Goal: Information Seeking & Learning: Learn about a topic

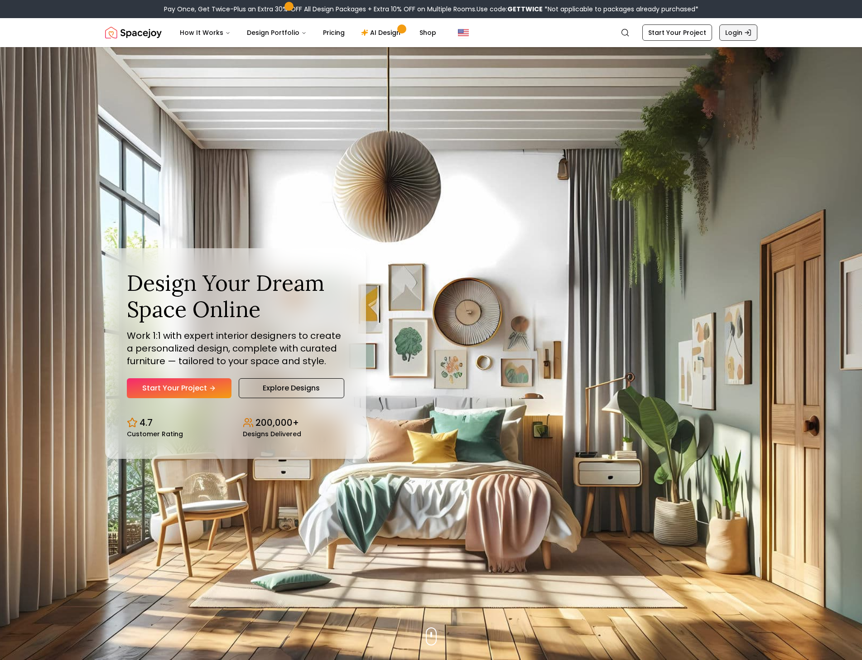
click at [729, 33] on link "Login" at bounding box center [738, 32] width 38 height 16
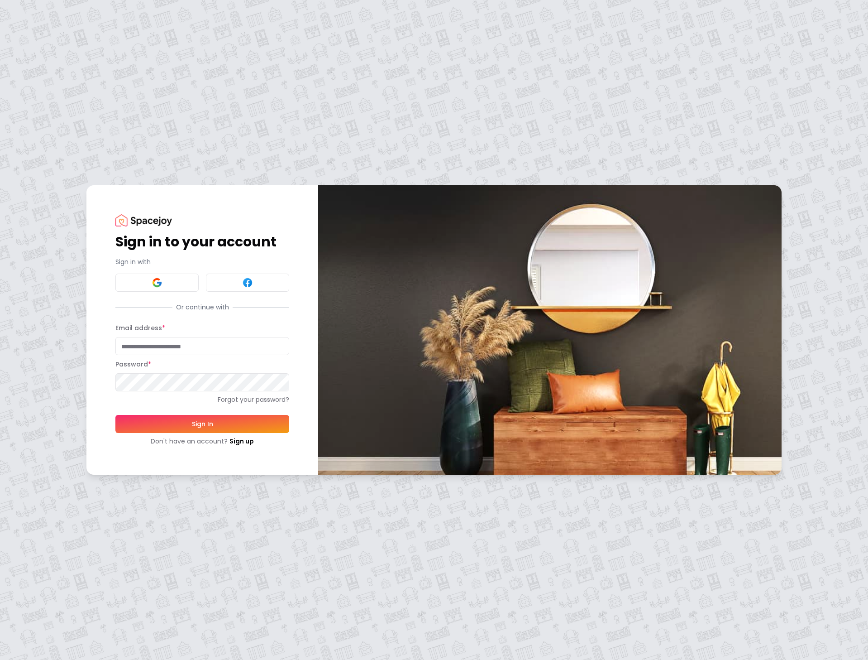
click at [192, 351] on input "Email address *" at bounding box center [202, 346] width 174 height 18
type input "**********"
click at [182, 416] on button "Sign In" at bounding box center [202, 424] width 174 height 18
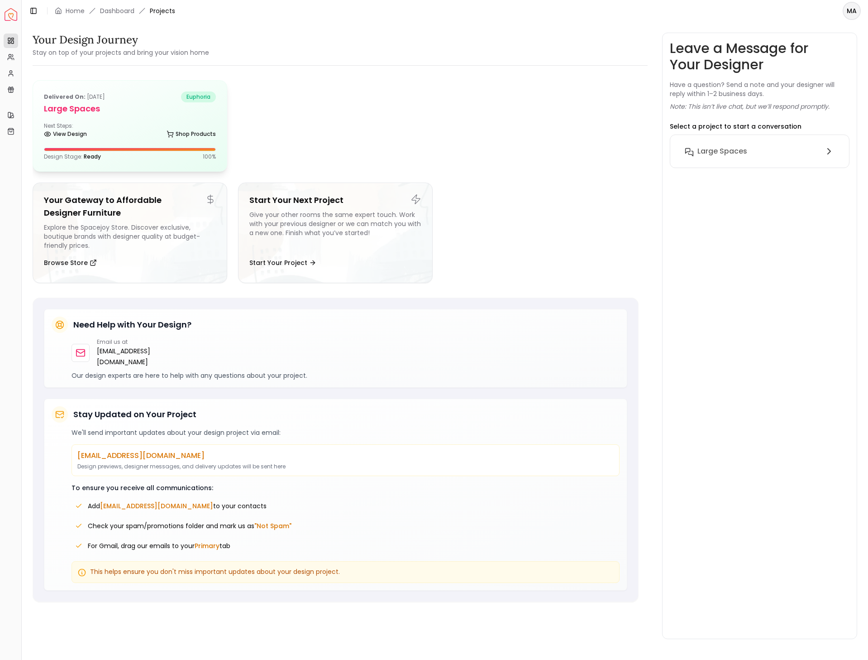
click at [169, 101] on div "Delivered on: Sep 13, 2024 euphoria" at bounding box center [130, 96] width 172 height 11
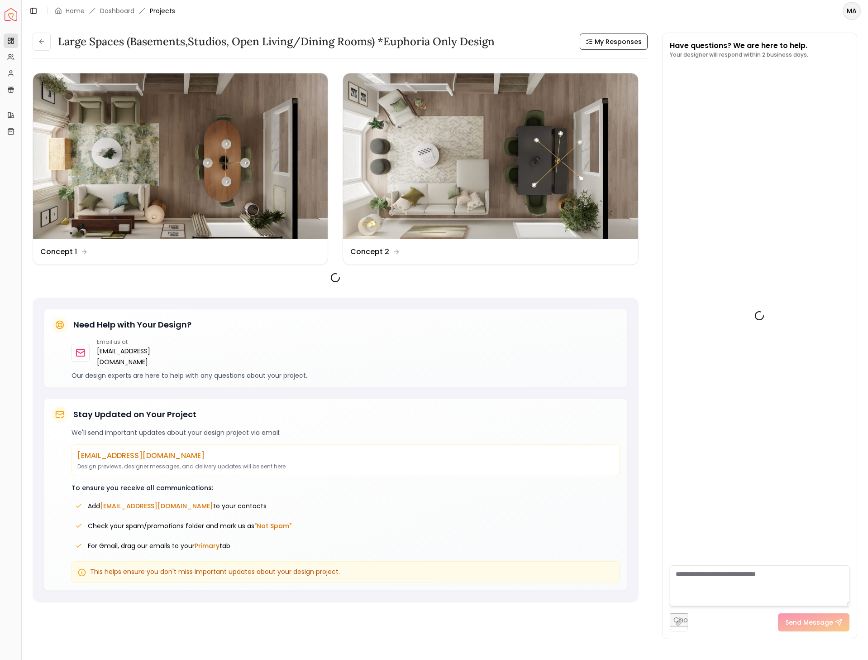
scroll to position [238, 0]
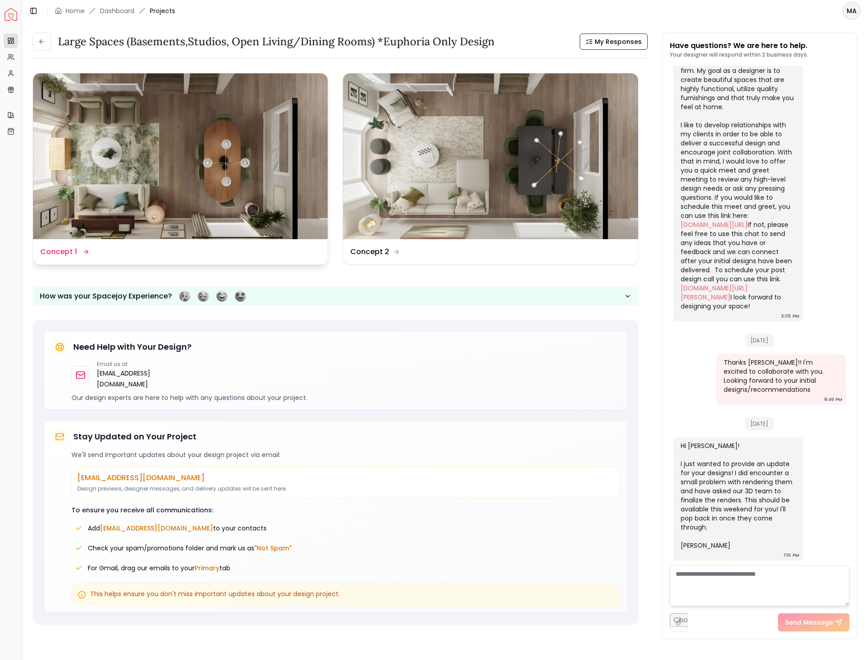
click at [129, 105] on img at bounding box center [180, 156] width 295 height 166
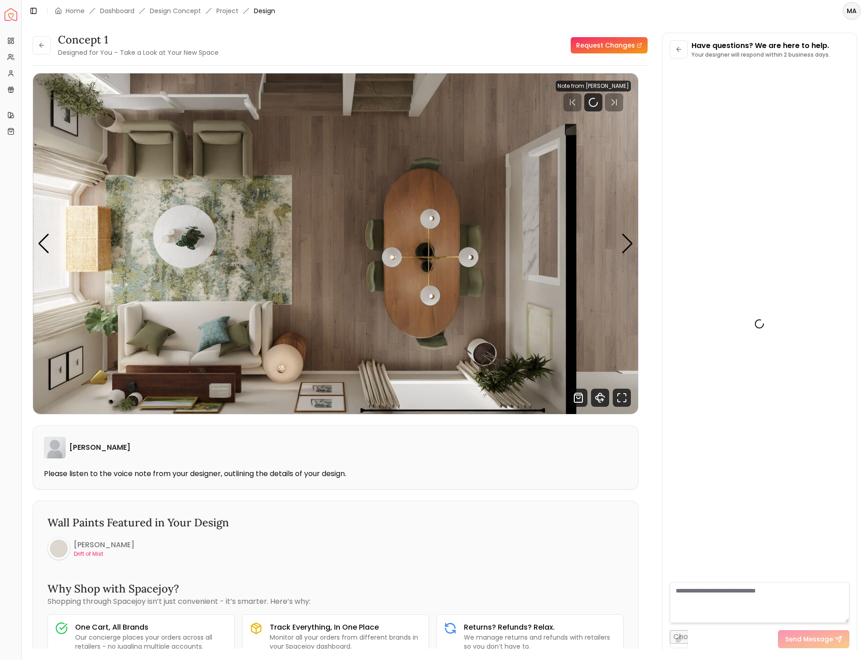
scroll to position [221, 0]
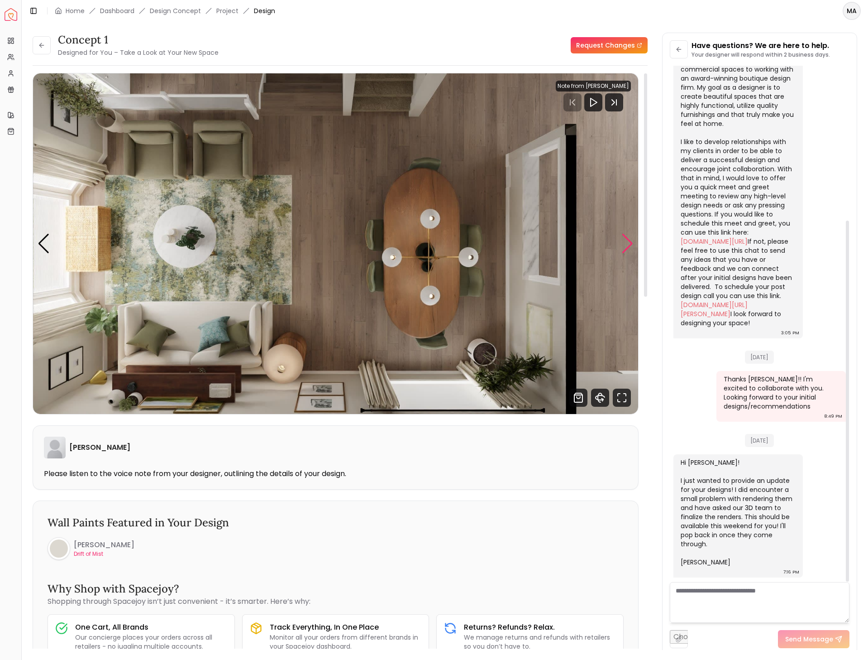
click at [630, 240] on div "Next slide" at bounding box center [628, 244] width 12 height 20
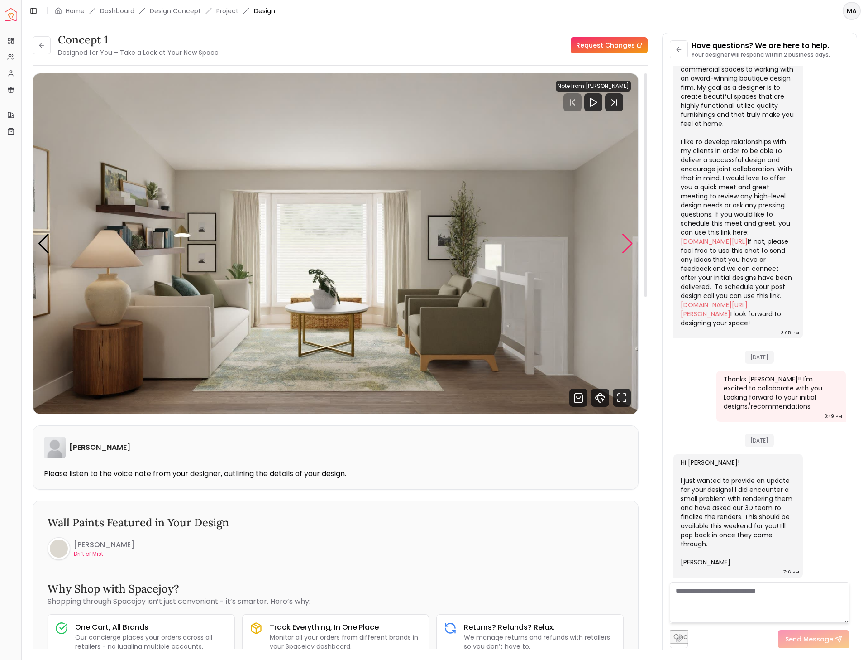
click at [630, 240] on div "Next slide" at bounding box center [628, 244] width 12 height 20
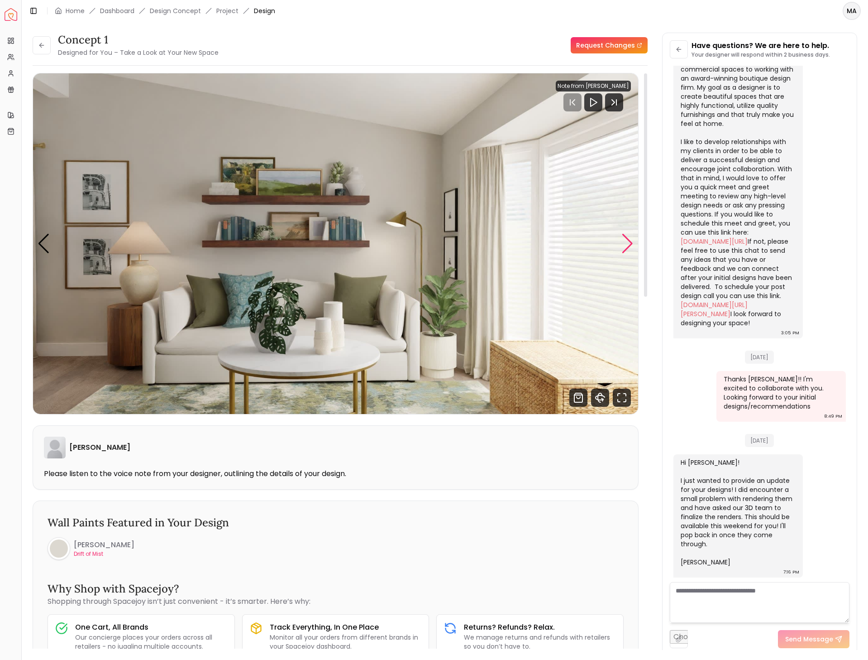
click at [630, 240] on div "Next slide" at bounding box center [628, 244] width 12 height 20
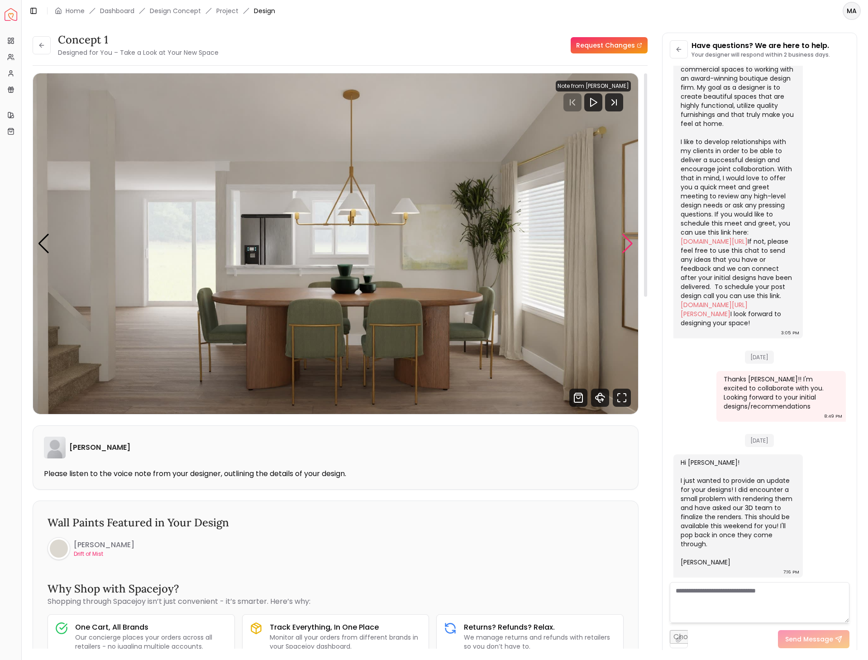
click at [630, 240] on div "Next slide" at bounding box center [628, 244] width 12 height 20
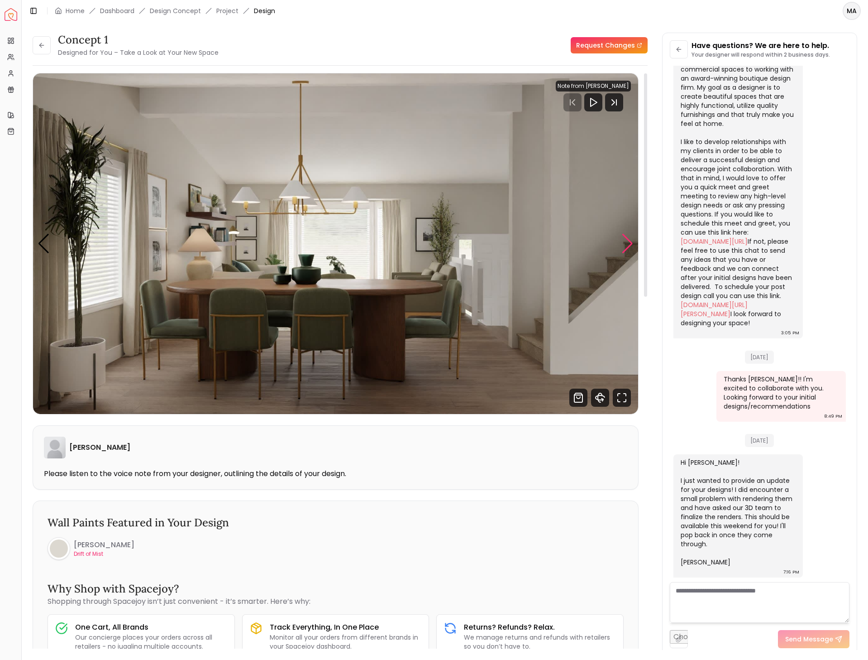
click at [630, 240] on div "Next slide" at bounding box center [628, 244] width 12 height 20
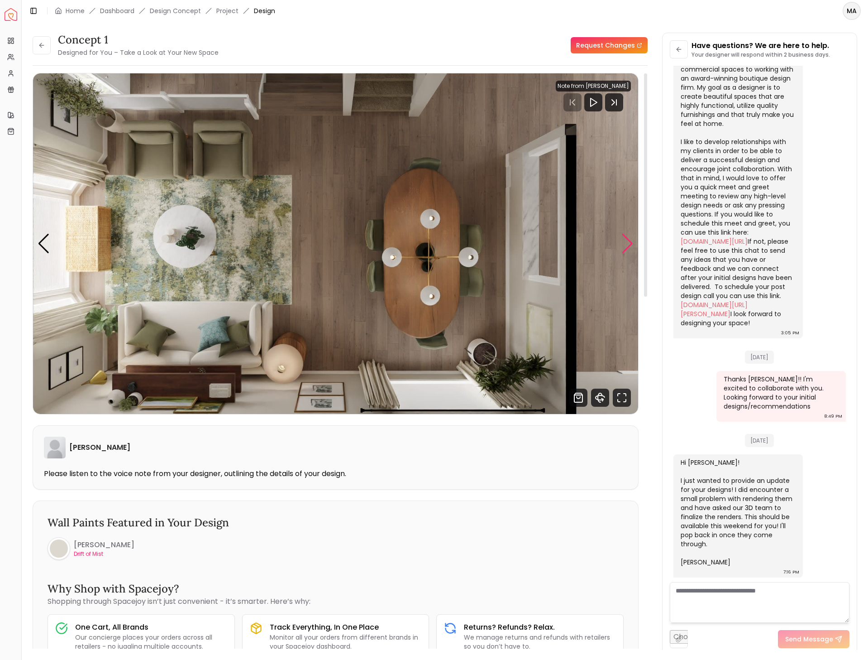
click at [630, 240] on div "Next slide" at bounding box center [628, 244] width 12 height 20
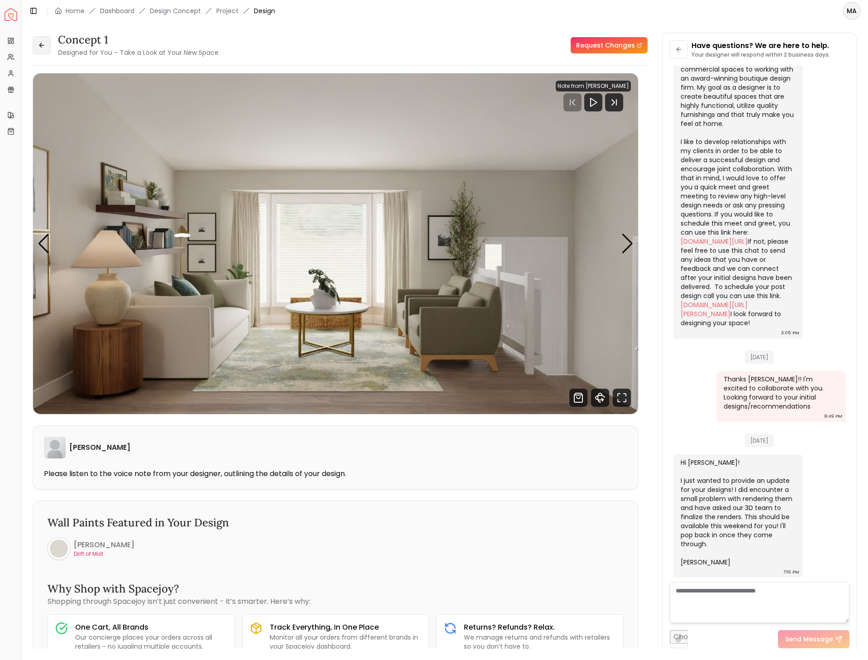
click at [45, 52] on button at bounding box center [42, 45] width 18 height 18
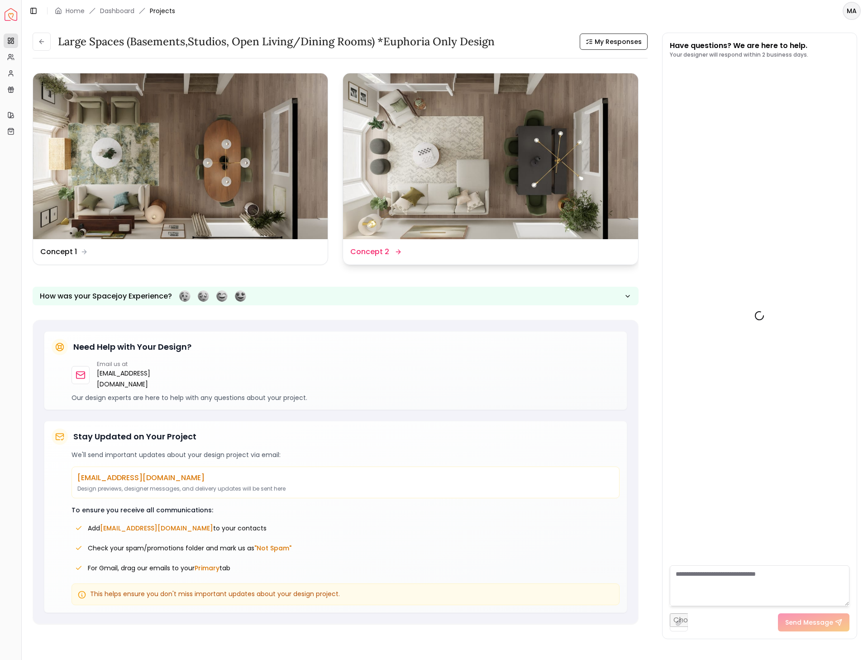
scroll to position [238, 0]
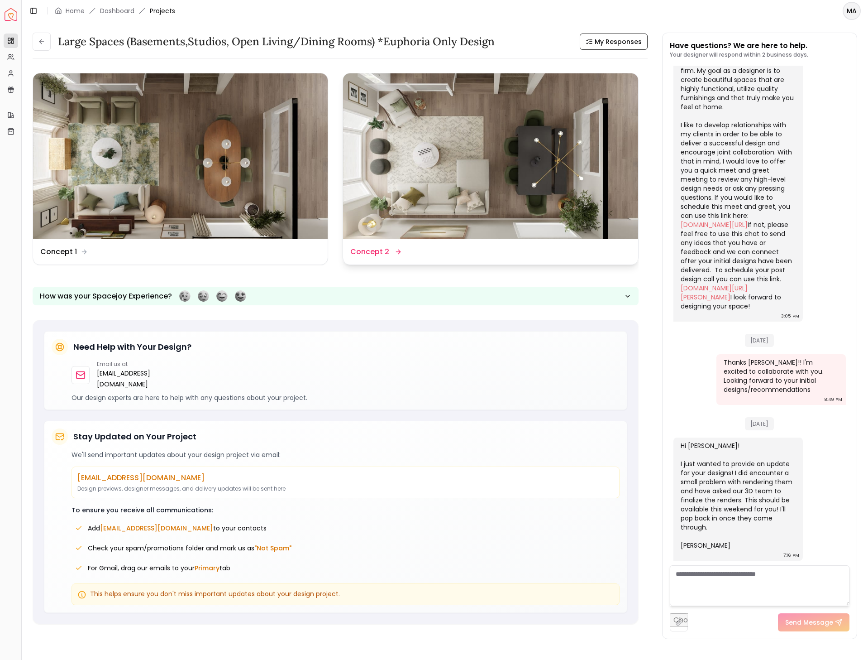
click at [537, 157] on img at bounding box center [490, 156] width 295 height 166
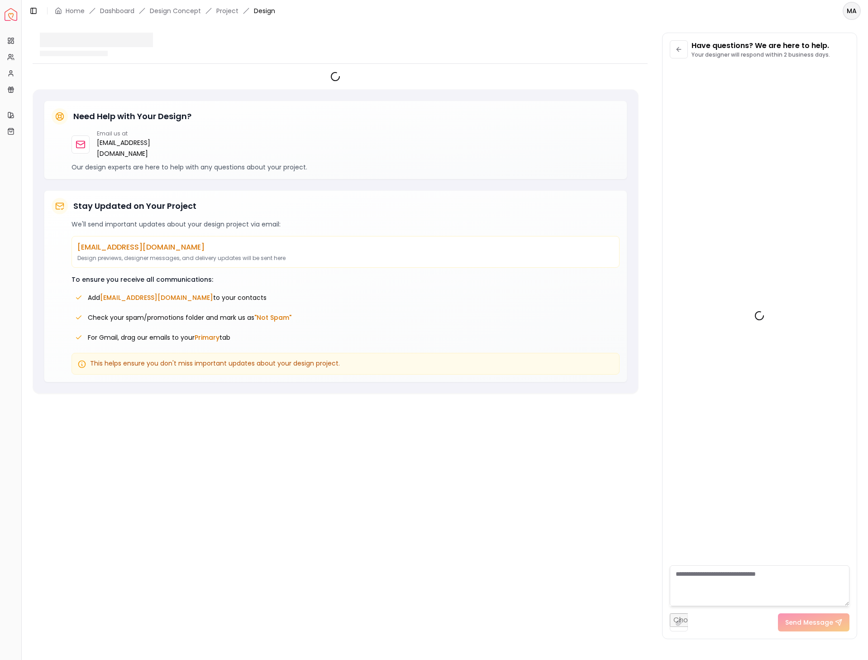
scroll to position [221, 0]
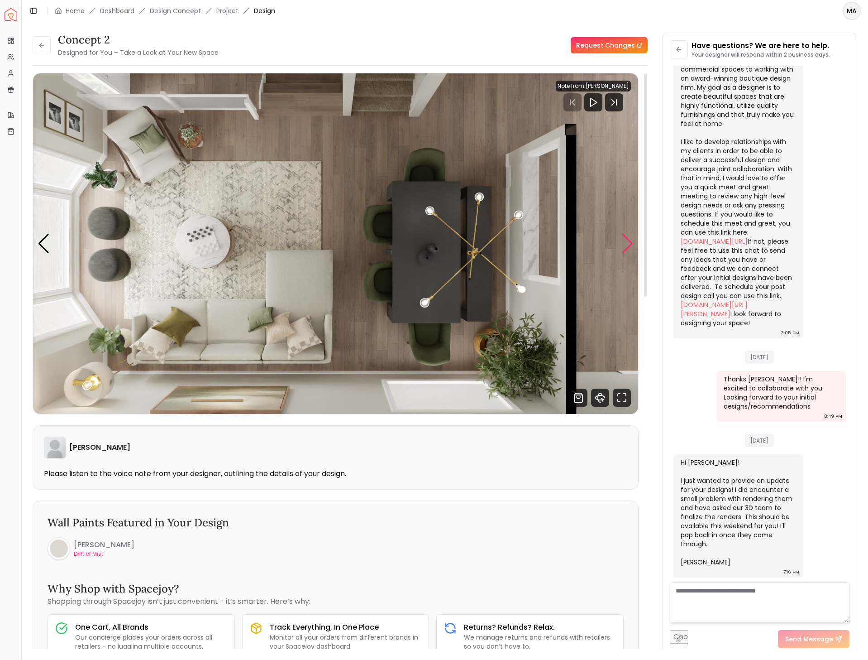
click at [628, 239] on div "Next slide" at bounding box center [628, 244] width 12 height 20
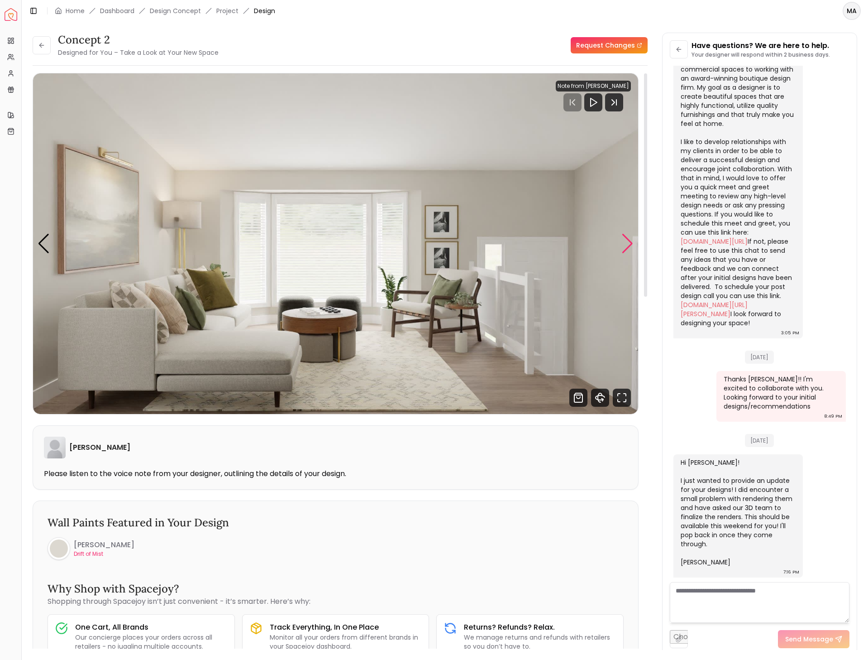
click at [628, 239] on div "Next slide" at bounding box center [628, 244] width 12 height 20
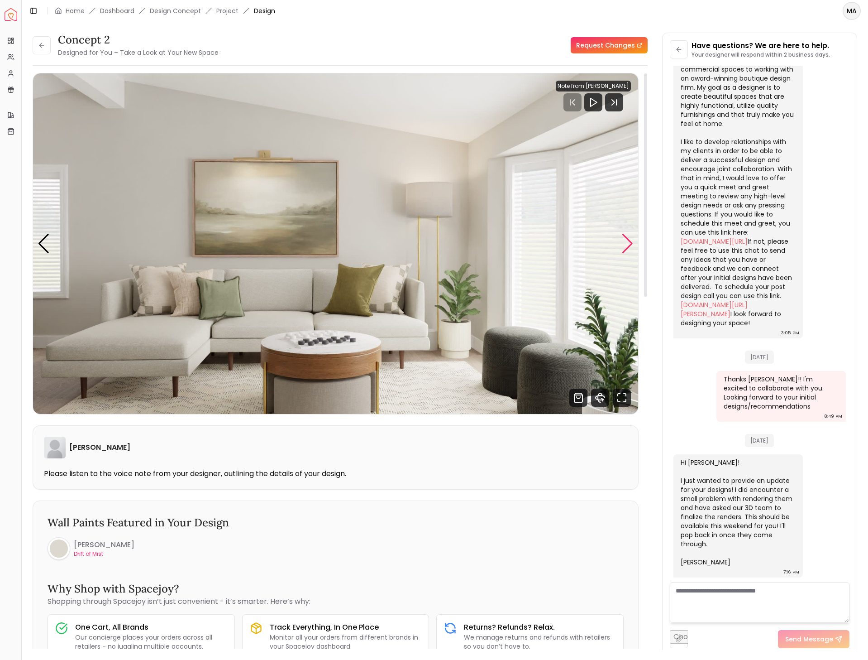
click at [628, 239] on div "Next slide" at bounding box center [628, 244] width 12 height 20
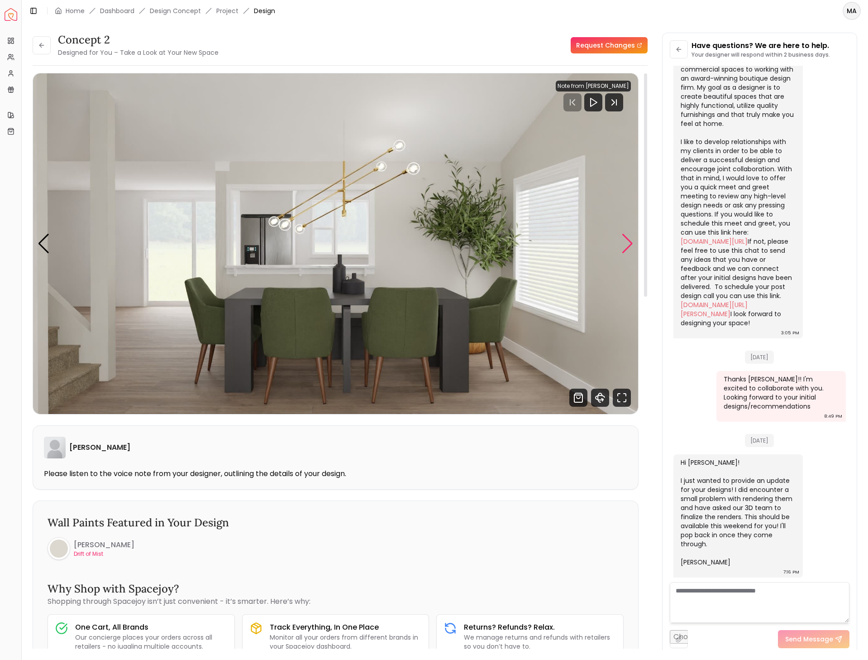
click at [628, 239] on div "Next slide" at bounding box center [628, 244] width 12 height 20
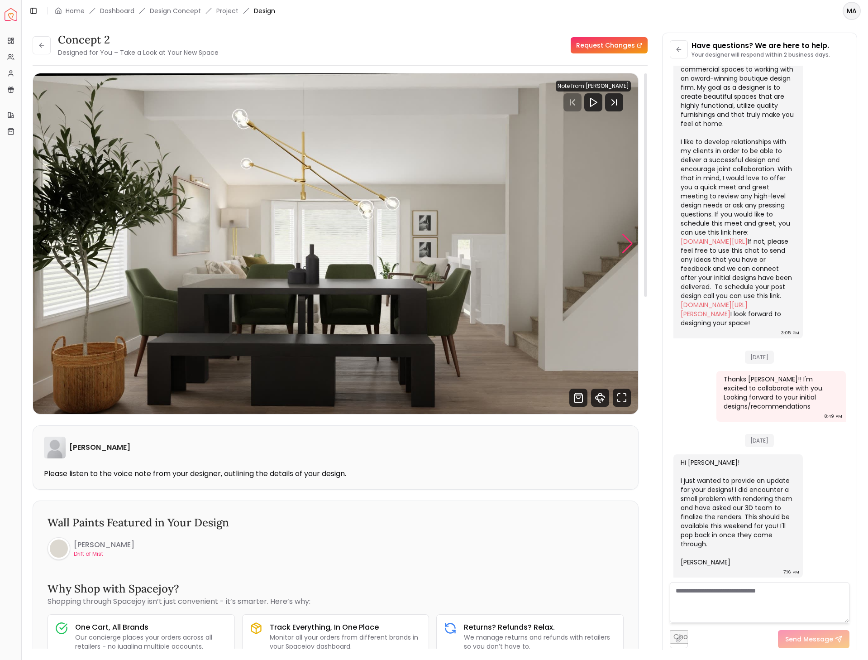
click at [628, 239] on div "Next slide" at bounding box center [628, 244] width 12 height 20
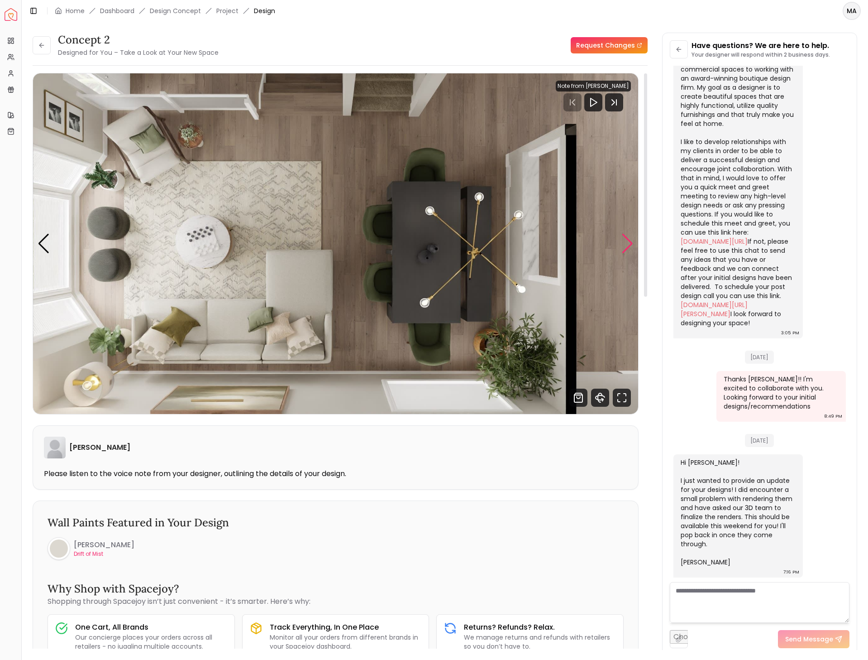
click at [628, 239] on div "Next slide" at bounding box center [628, 244] width 12 height 20
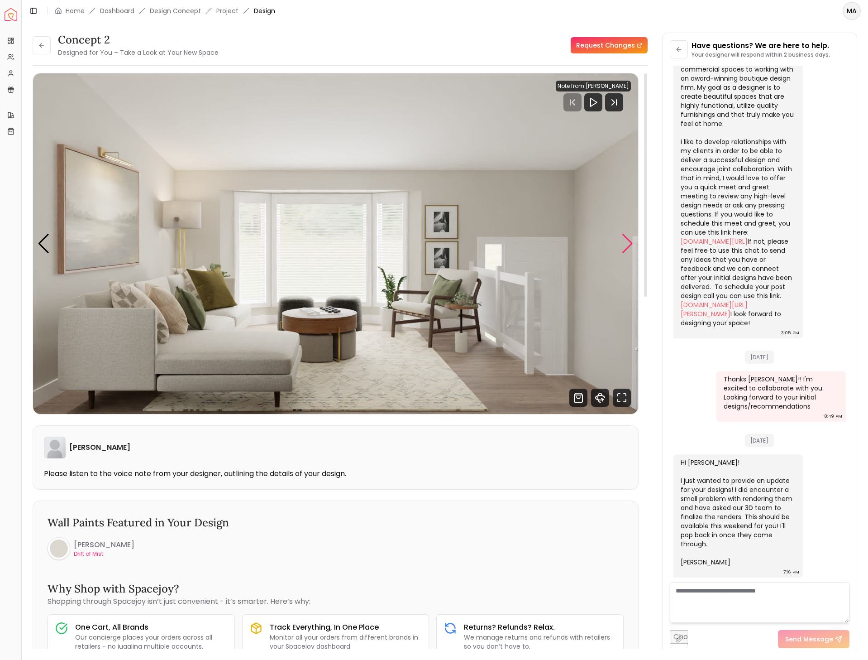
click at [628, 239] on div "Next slide" at bounding box center [628, 244] width 12 height 20
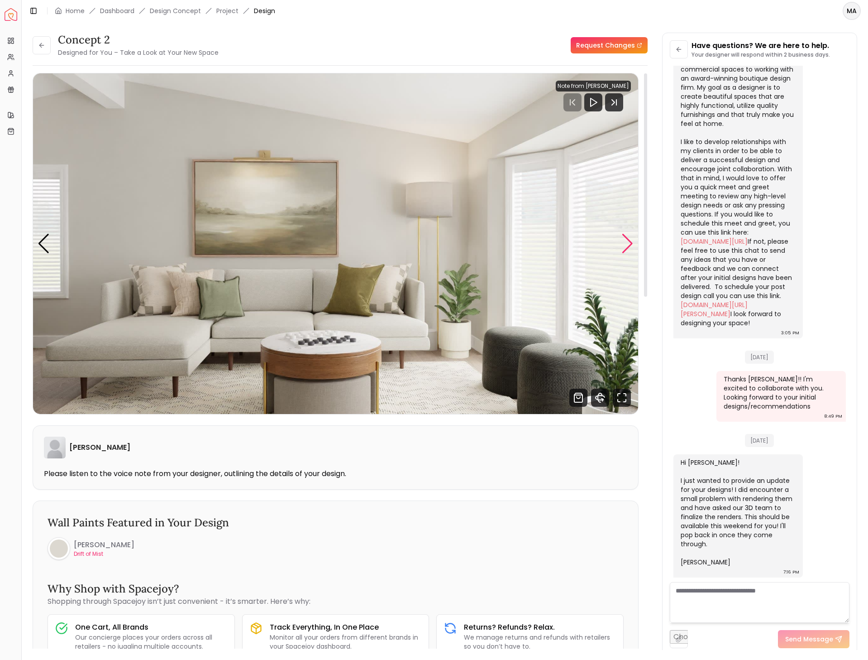
click at [628, 239] on div "Next slide" at bounding box center [628, 244] width 12 height 20
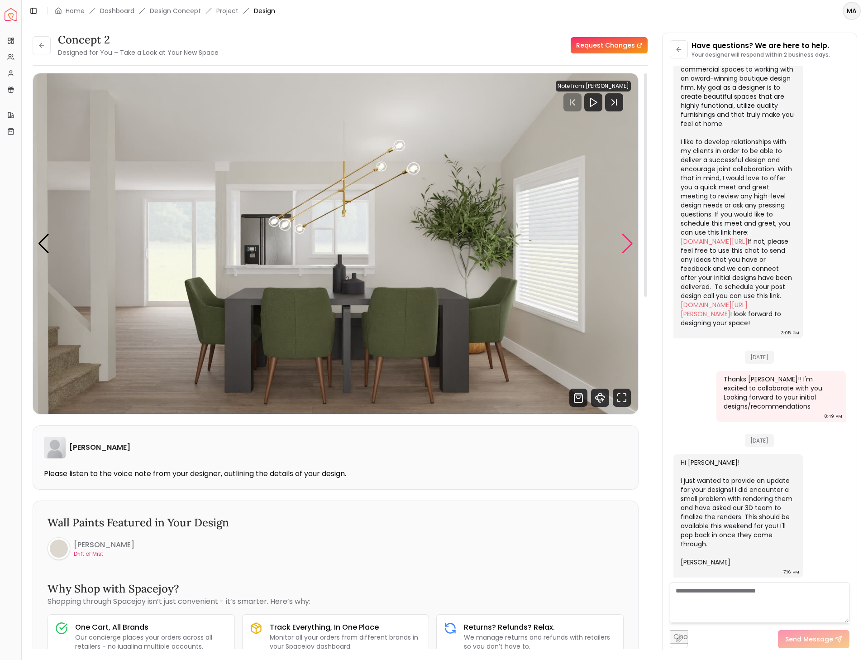
click at [628, 239] on div "Next slide" at bounding box center [628, 244] width 12 height 20
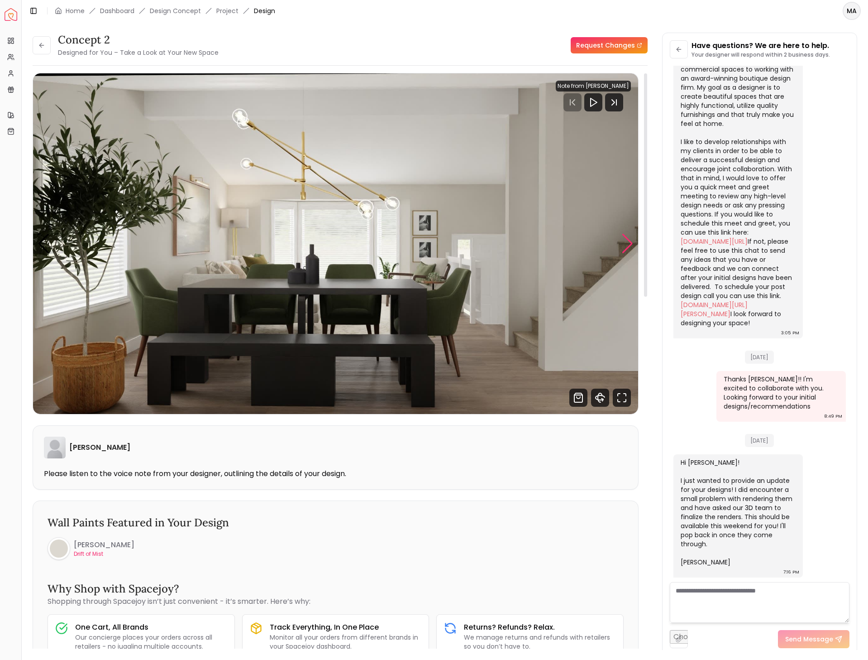
click at [628, 239] on div "Next slide" at bounding box center [628, 244] width 12 height 20
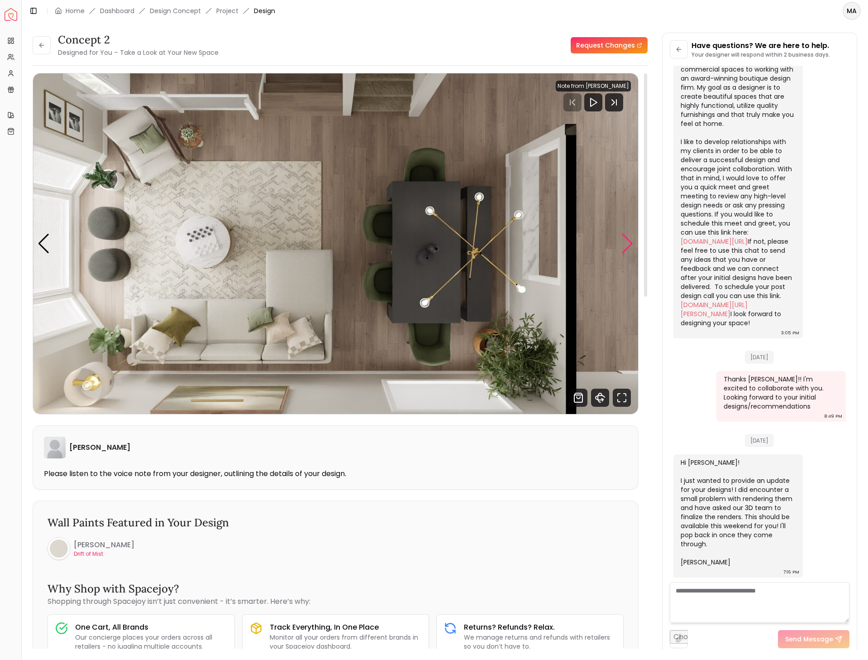
click at [628, 239] on div "Next slide" at bounding box center [628, 244] width 12 height 20
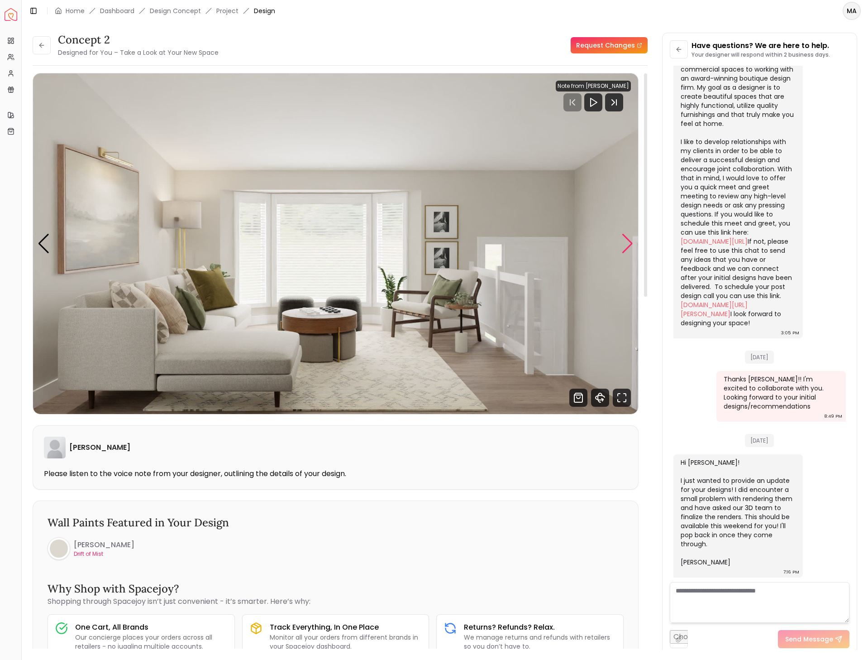
click at [628, 239] on div "Next slide" at bounding box center [628, 244] width 12 height 20
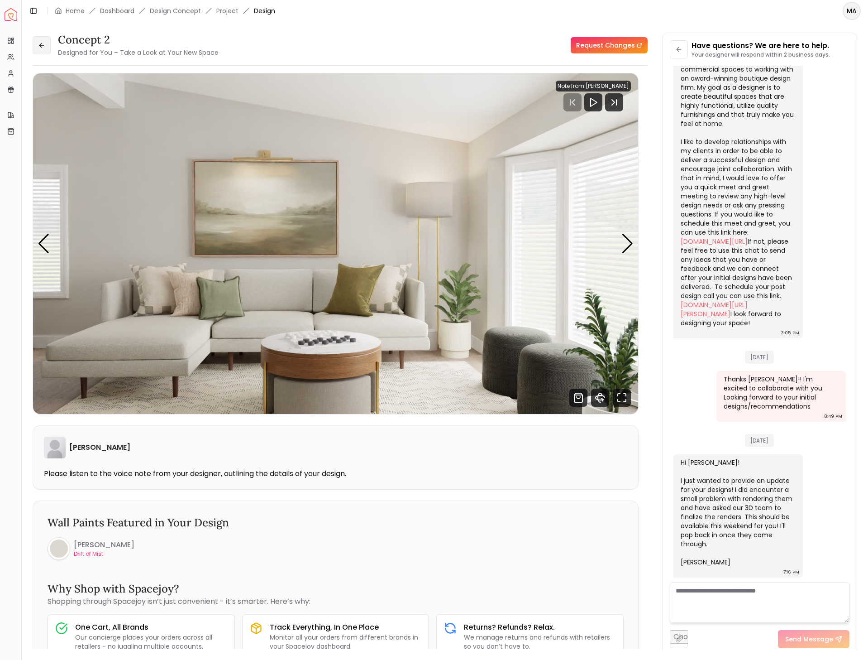
click at [46, 52] on button at bounding box center [42, 45] width 18 height 18
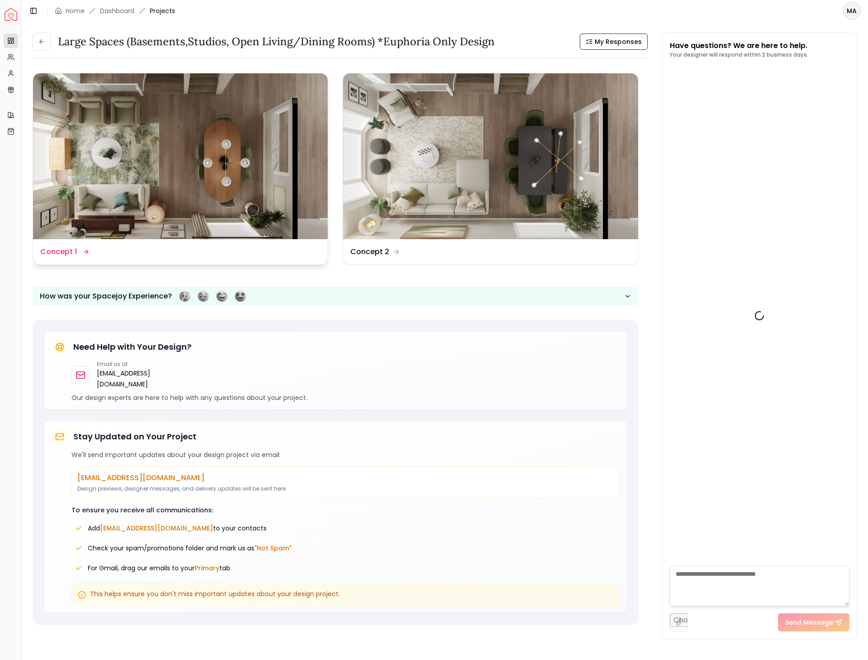
scroll to position [238, 0]
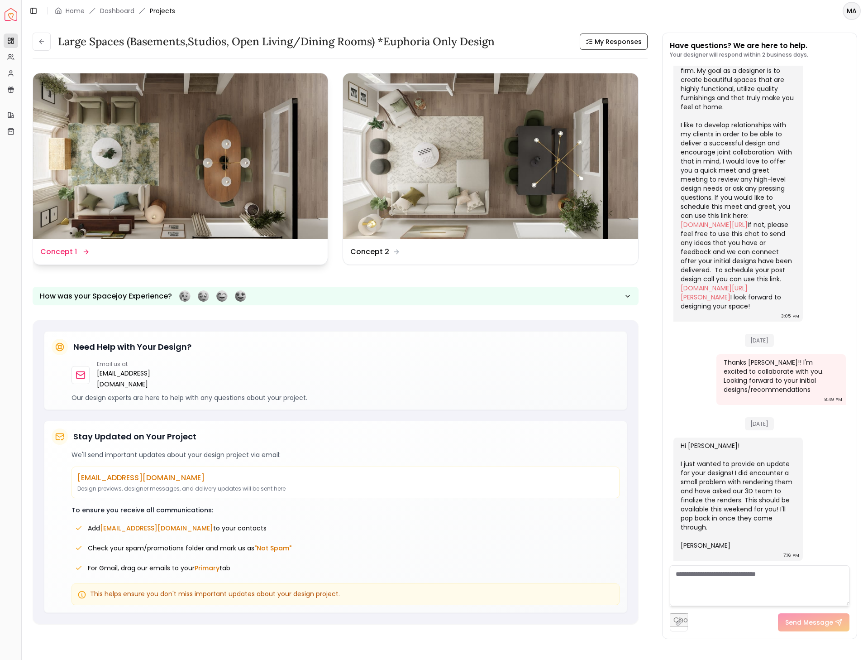
click at [213, 167] on img at bounding box center [180, 156] width 295 height 166
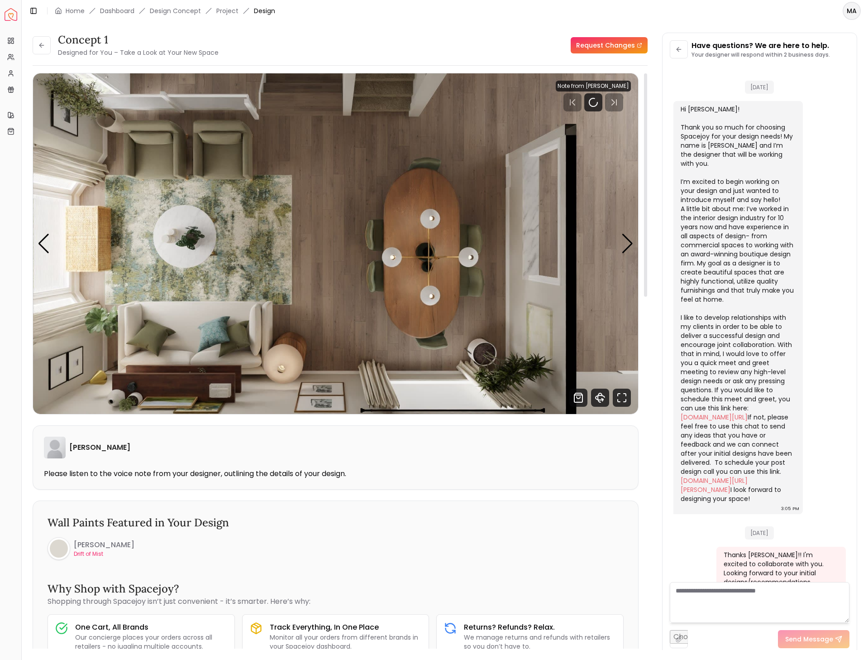
scroll to position [221, 0]
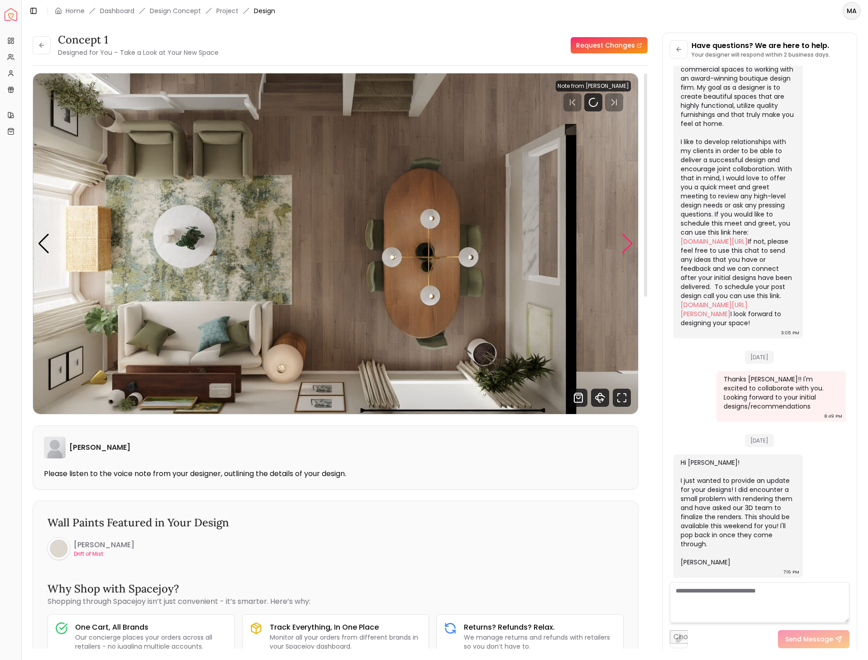
click at [622, 242] on div "Next slide" at bounding box center [628, 244] width 12 height 20
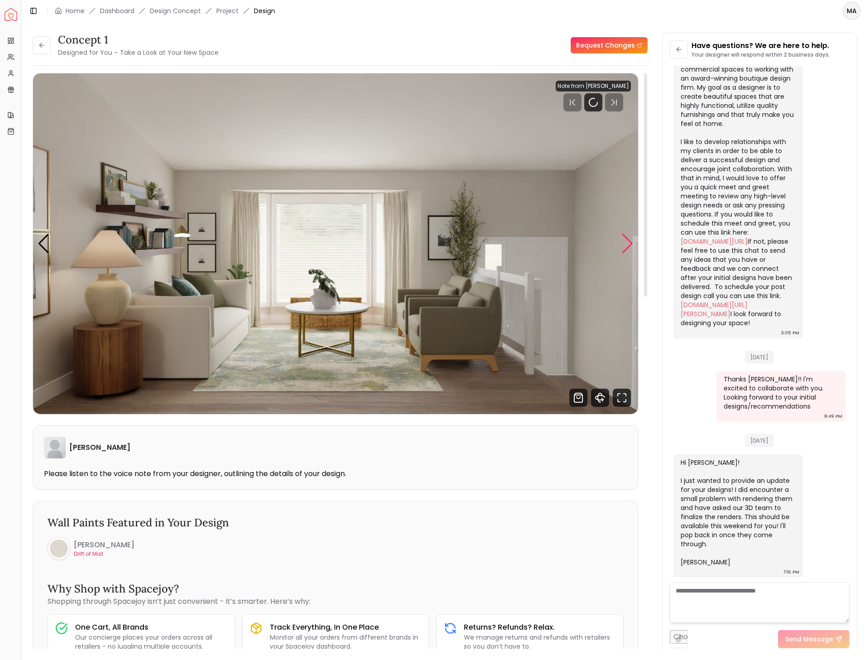
click at [627, 243] on div "Next slide" at bounding box center [628, 244] width 12 height 20
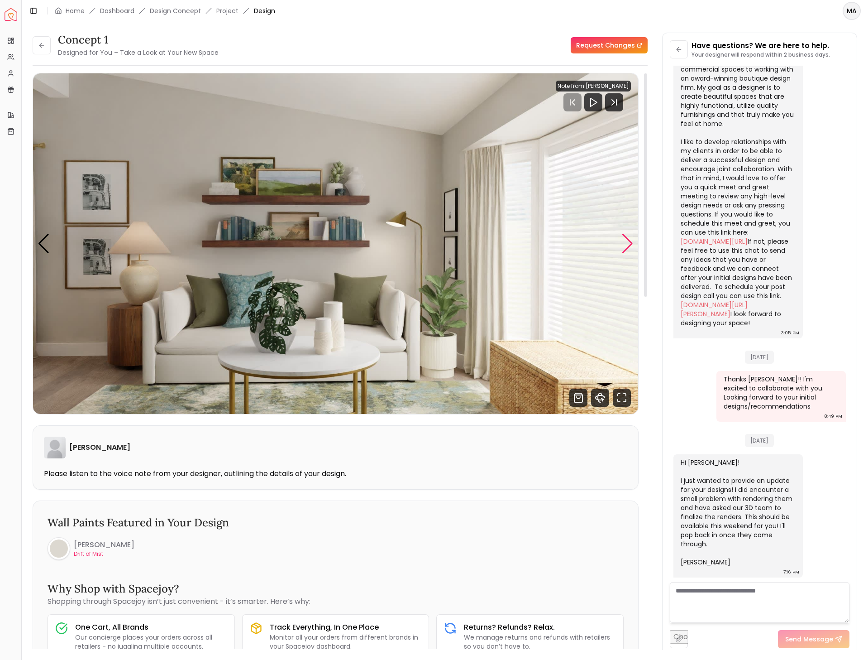
click at [627, 243] on div "Next slide" at bounding box center [628, 244] width 12 height 20
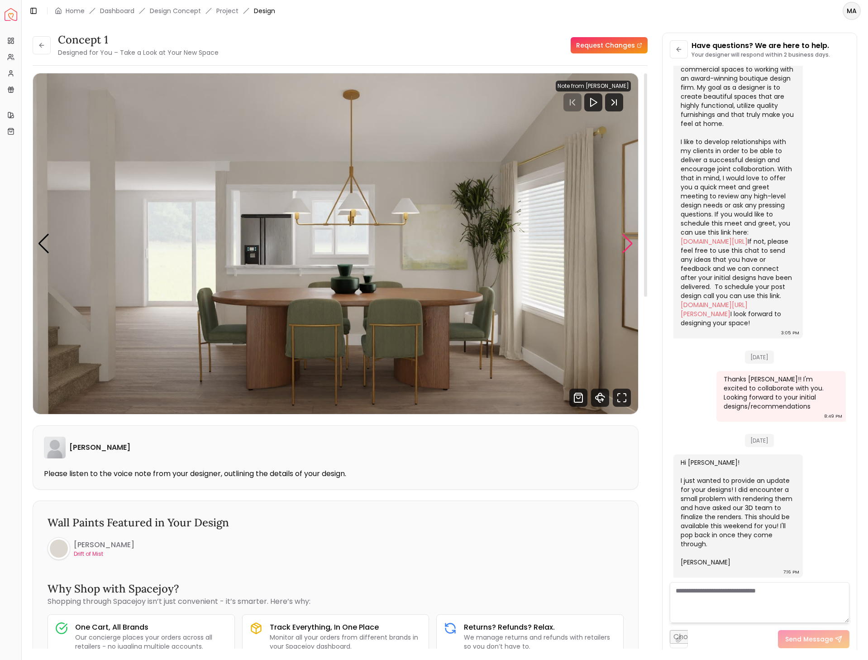
click at [626, 242] on div "Next slide" at bounding box center [628, 244] width 12 height 20
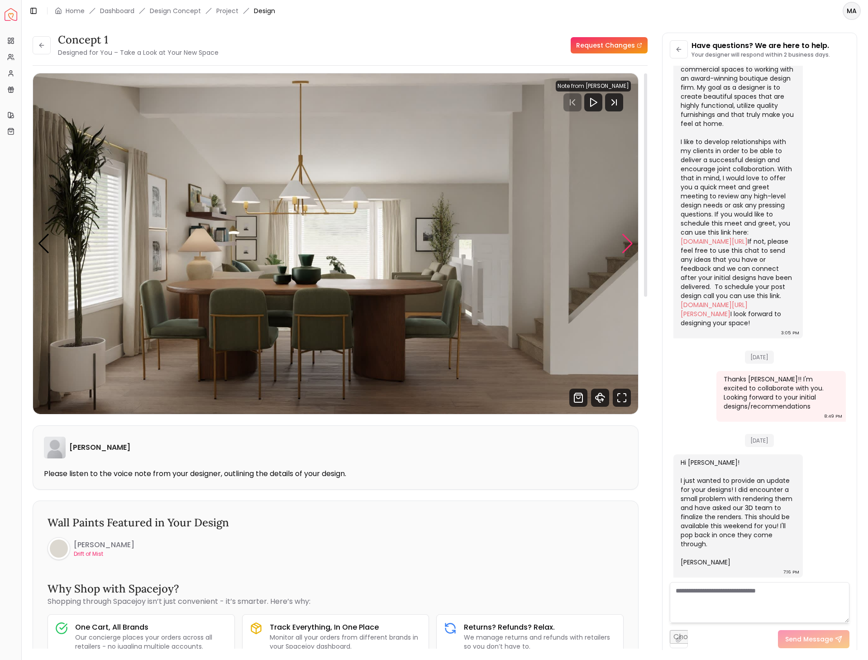
click at [626, 242] on div "Next slide" at bounding box center [628, 244] width 12 height 20
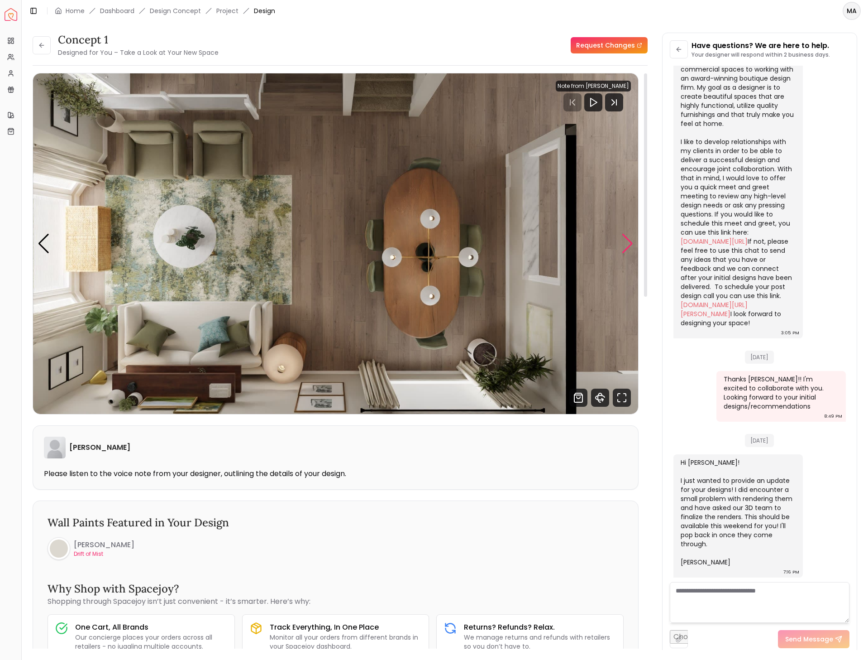
click at [626, 242] on div "Next slide" at bounding box center [628, 244] width 12 height 20
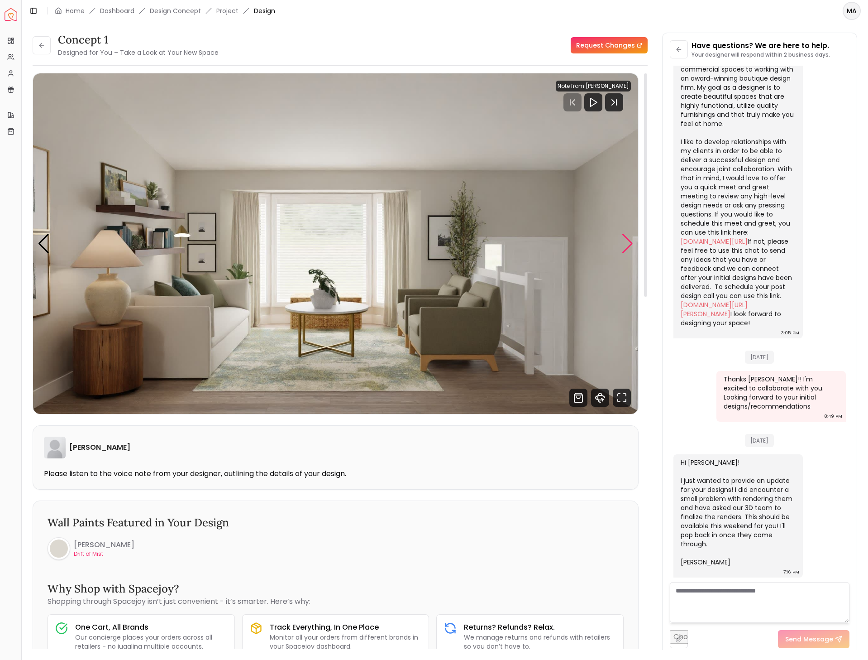
click at [626, 242] on div "Next slide" at bounding box center [628, 244] width 12 height 20
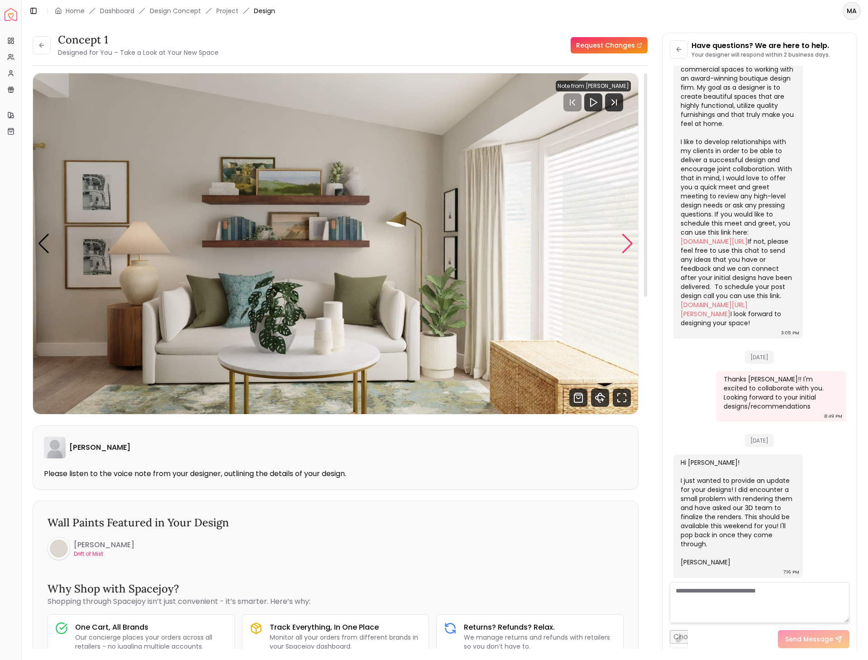
click at [626, 242] on div "Next slide" at bounding box center [628, 244] width 12 height 20
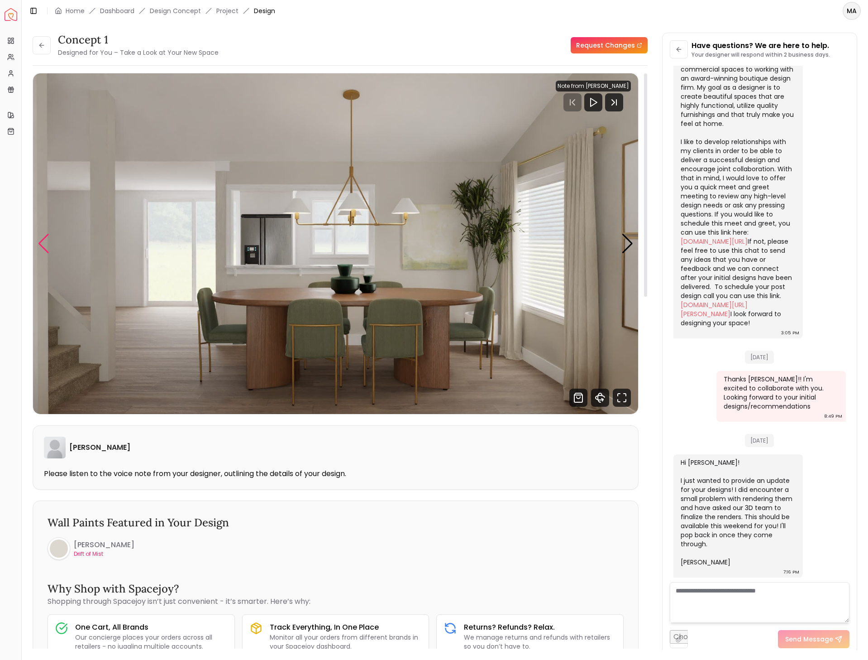
click at [45, 238] on div "Previous slide" at bounding box center [44, 244] width 12 height 20
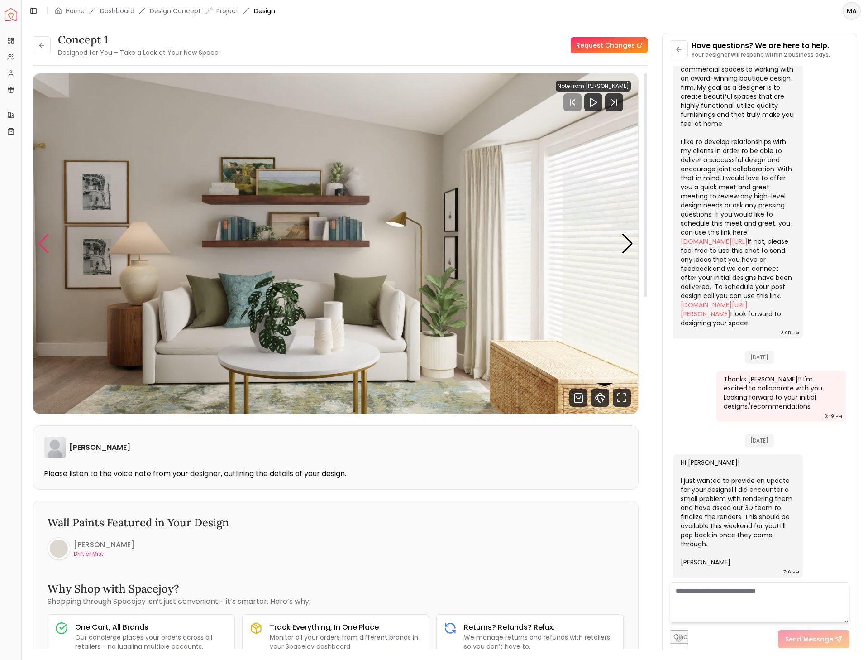
click at [45, 238] on div "Previous slide" at bounding box center [44, 244] width 12 height 20
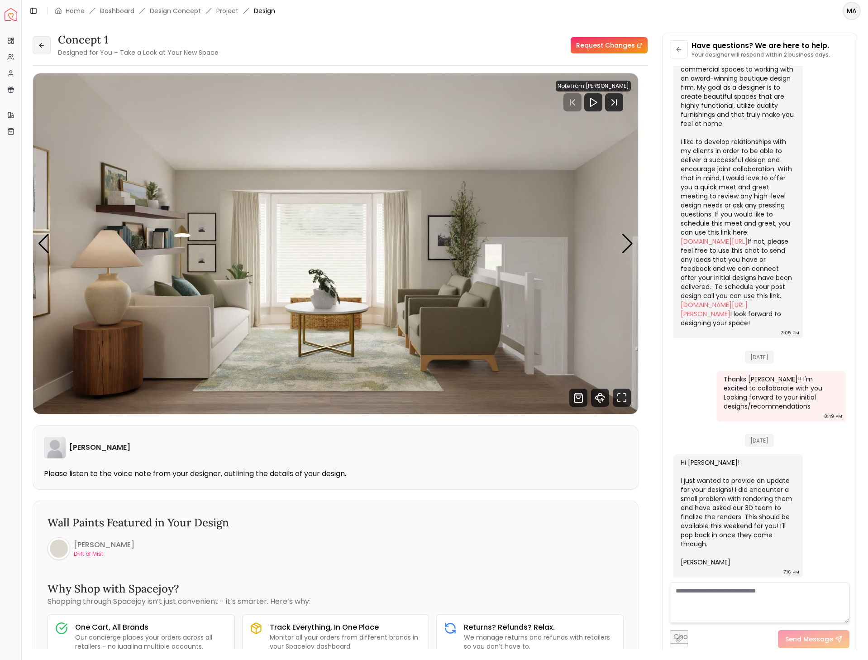
click at [44, 49] on button at bounding box center [42, 45] width 18 height 18
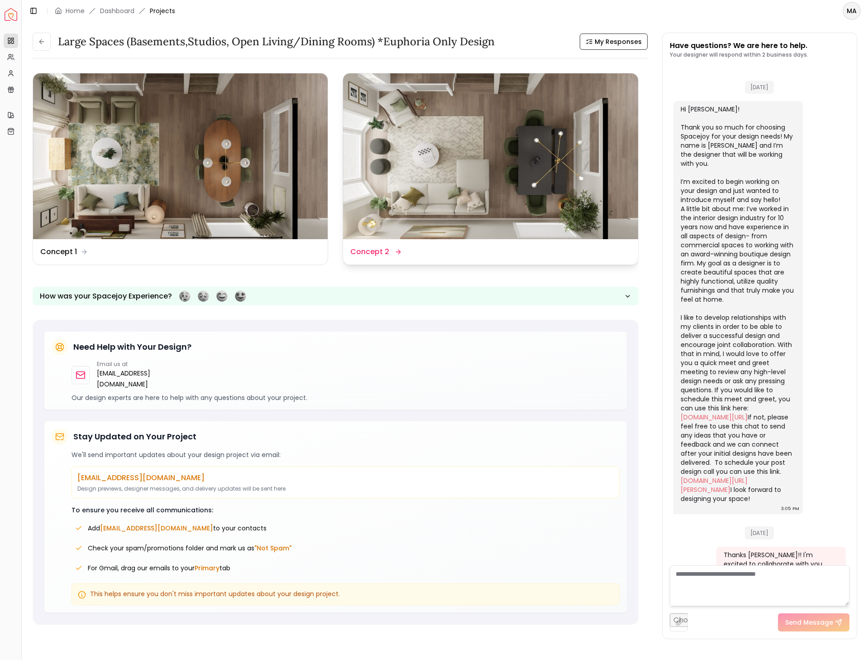
scroll to position [238, 0]
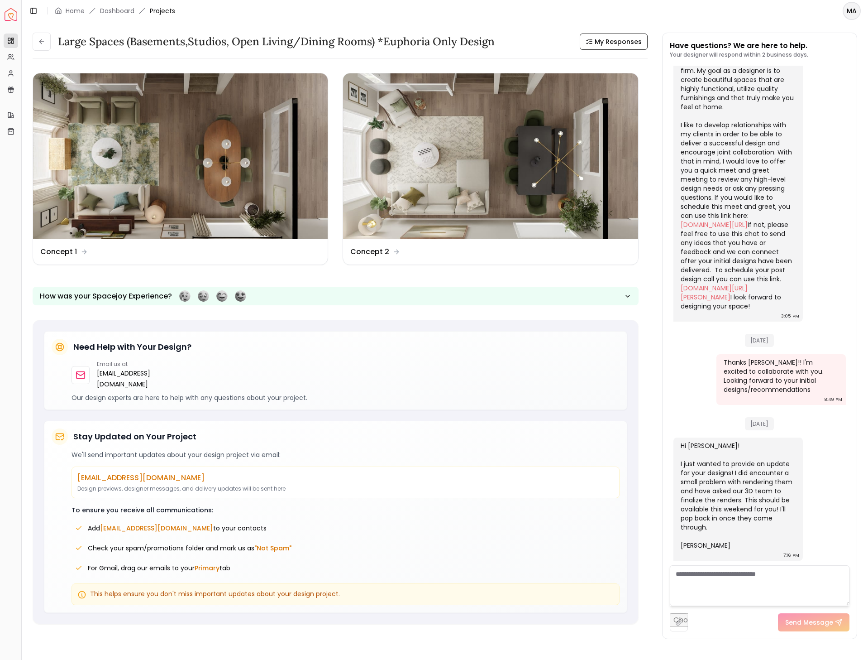
click at [488, 153] on img at bounding box center [490, 156] width 295 height 166
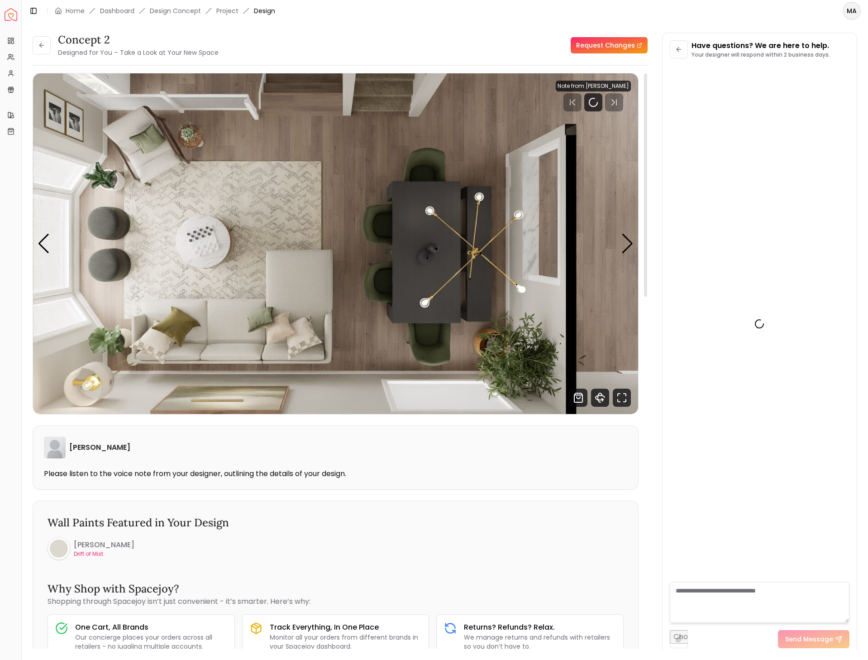
scroll to position [221, 0]
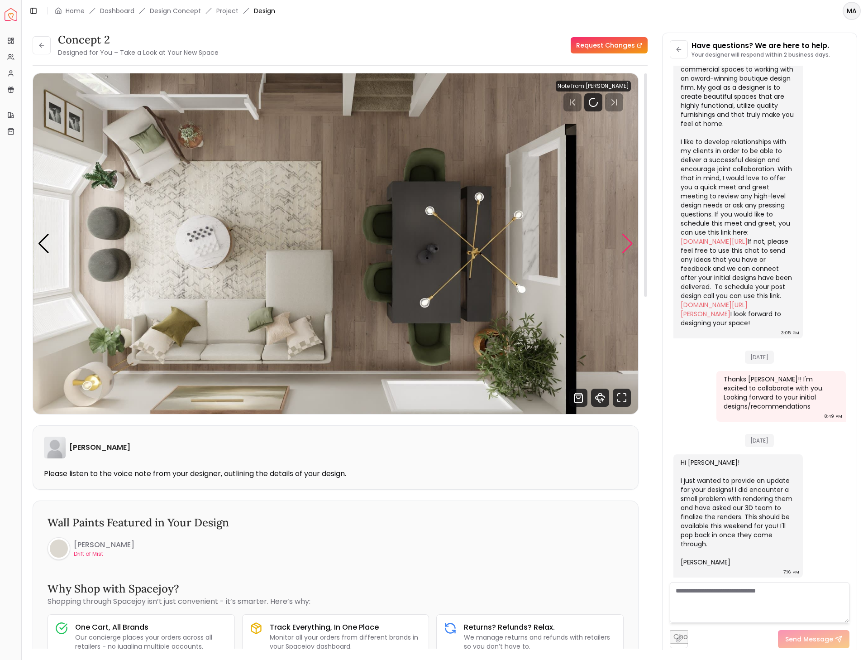
click at [625, 248] on div "Next slide" at bounding box center [628, 244] width 12 height 20
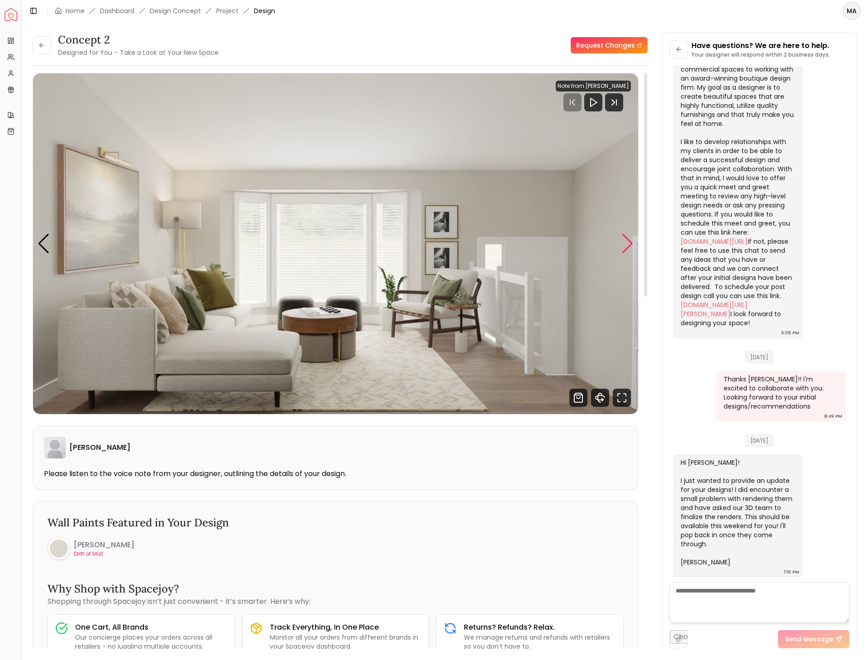
click at [630, 242] on div "Next slide" at bounding box center [628, 244] width 12 height 20
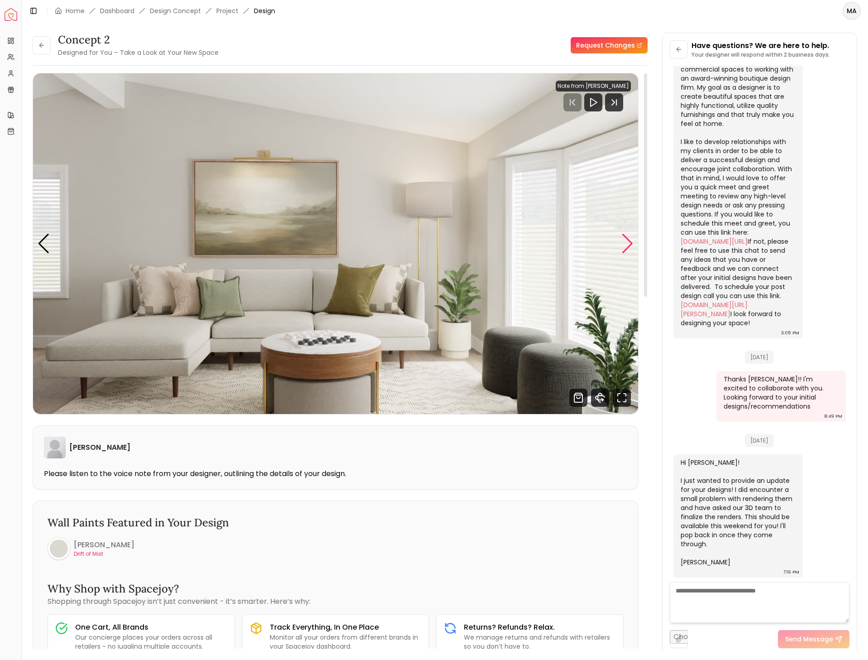
click at [624, 239] on div "Next slide" at bounding box center [628, 244] width 12 height 20
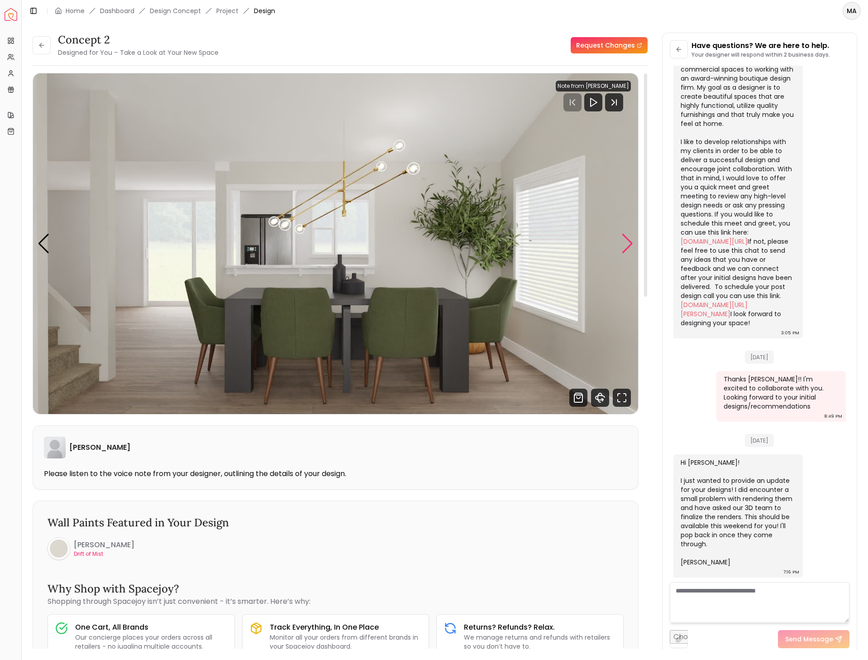
click at [624, 239] on div "Next slide" at bounding box center [628, 244] width 12 height 20
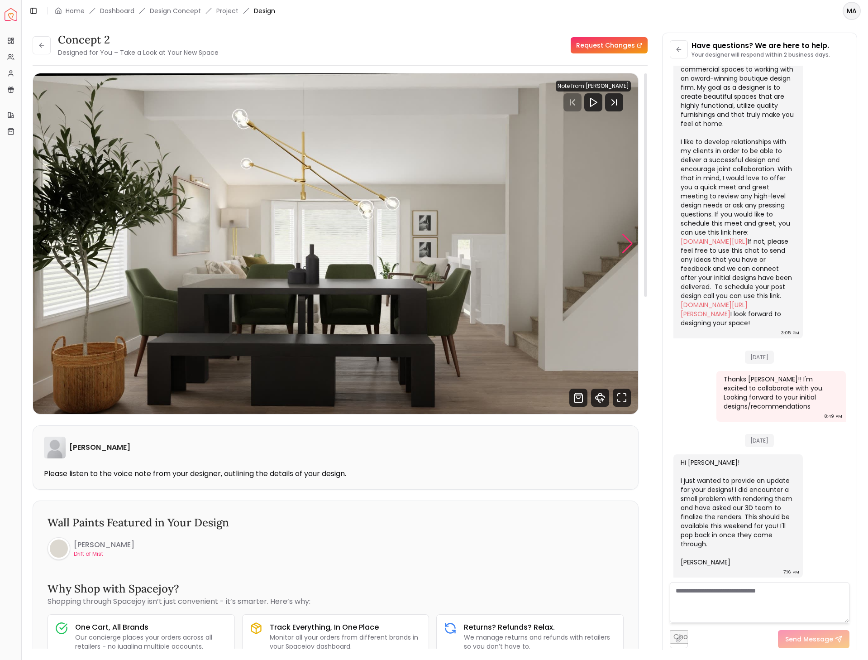
click at [624, 239] on div "Next slide" at bounding box center [628, 244] width 12 height 20
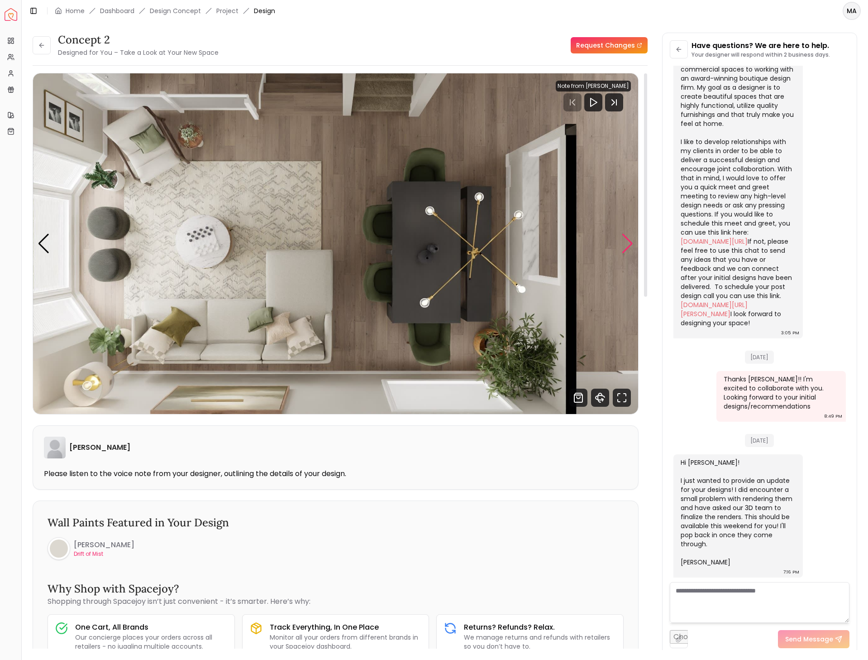
click at [624, 239] on div "Next slide" at bounding box center [628, 244] width 12 height 20
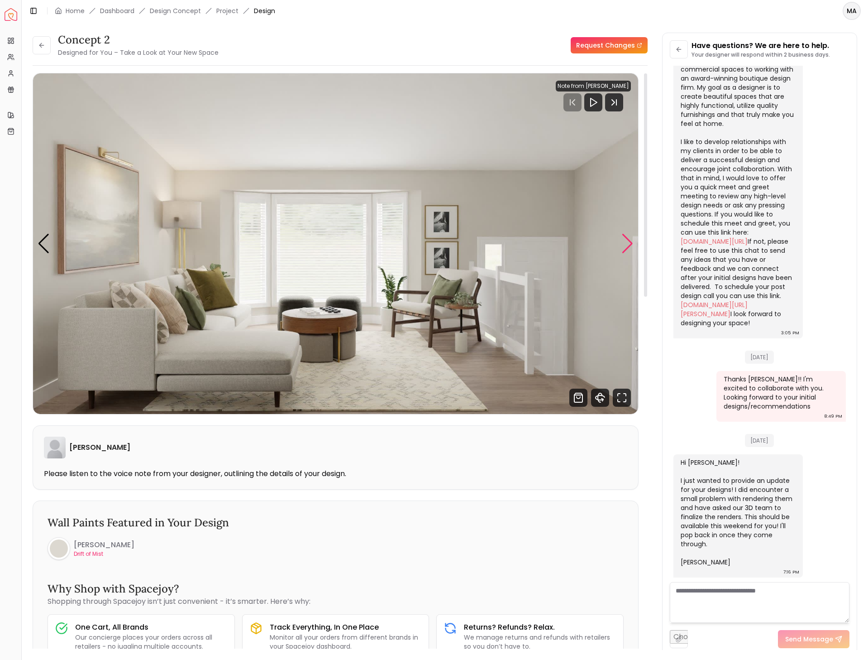
click at [625, 241] on div "Next slide" at bounding box center [628, 244] width 12 height 20
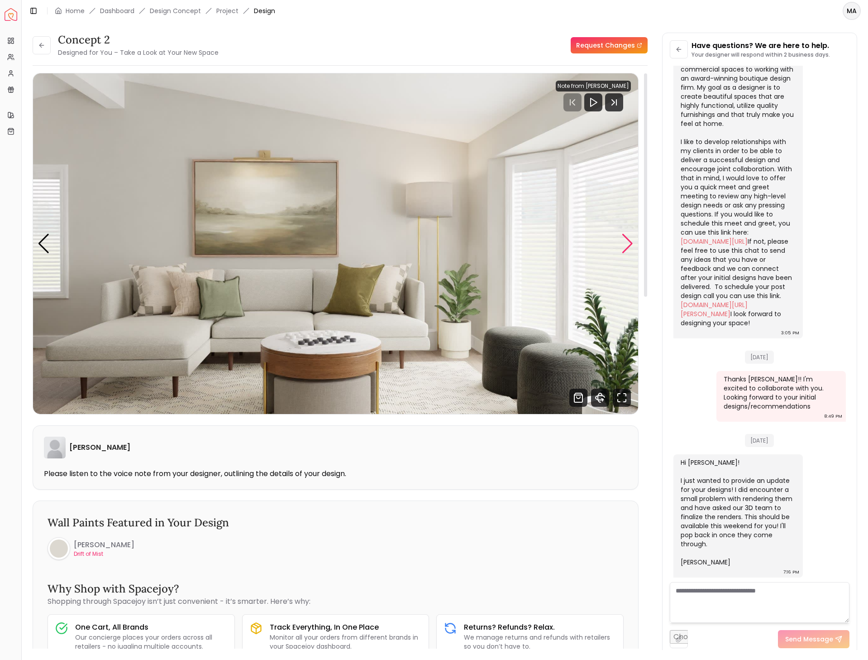
click at [625, 241] on div "Next slide" at bounding box center [628, 244] width 12 height 20
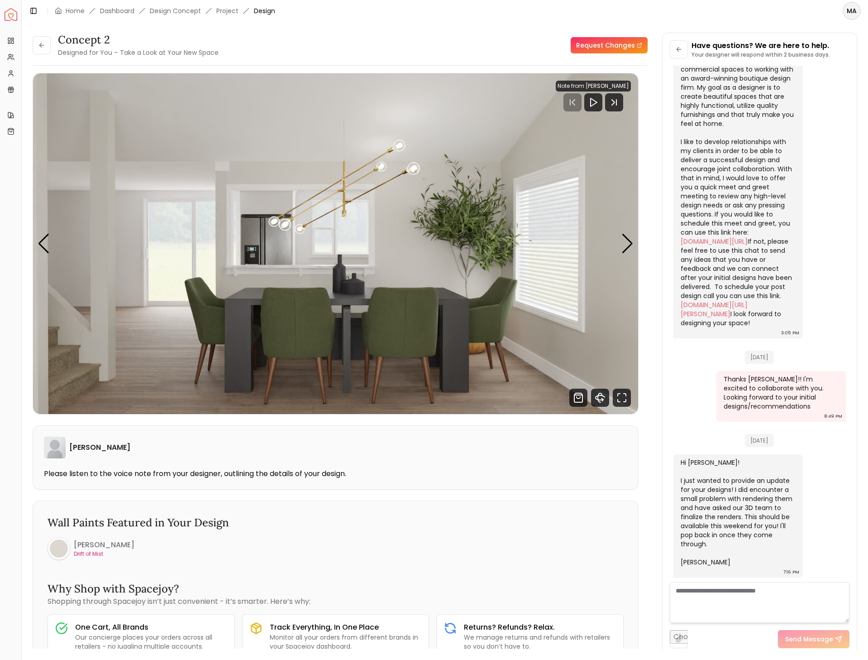
click at [291, 45] on div "Concept 2 Designed for You – Take a Look at Your New Space Request Changes" at bounding box center [340, 45] width 615 height 25
click at [619, 243] on img "4 / 5" at bounding box center [335, 243] width 605 height 341
click at [627, 245] on div "Next slide" at bounding box center [628, 244] width 12 height 20
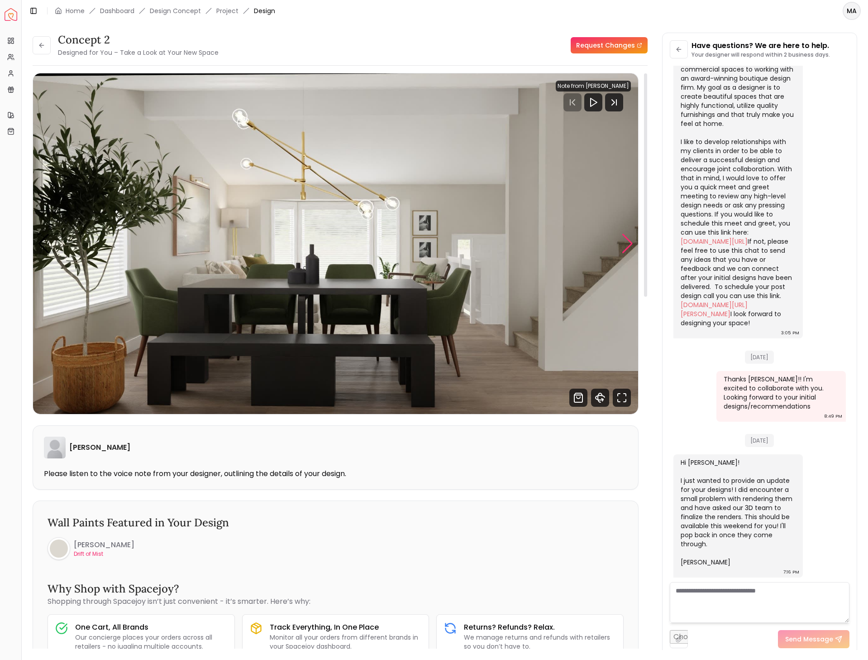
click at [627, 245] on div "Next slide" at bounding box center [628, 244] width 12 height 20
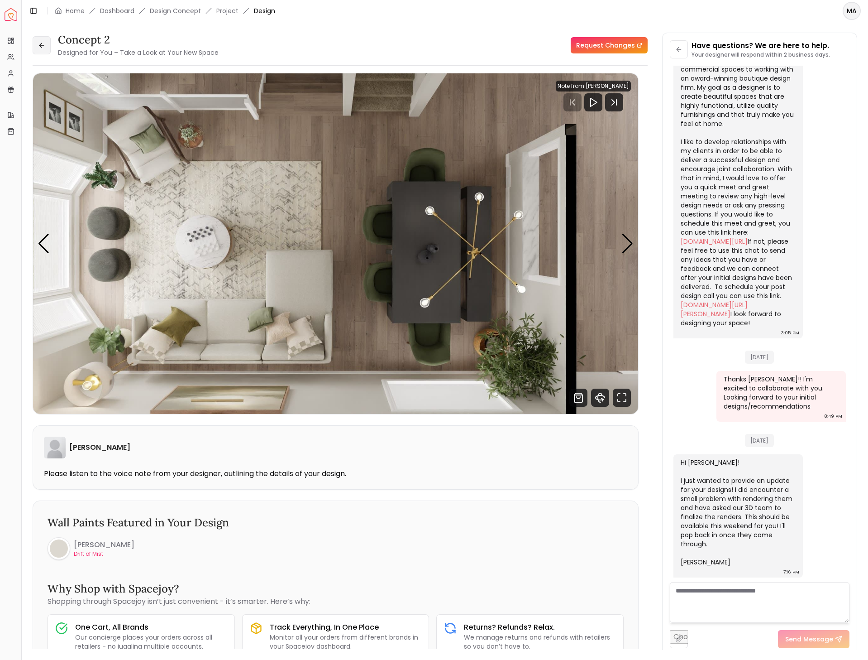
click at [47, 49] on button at bounding box center [42, 45] width 18 height 18
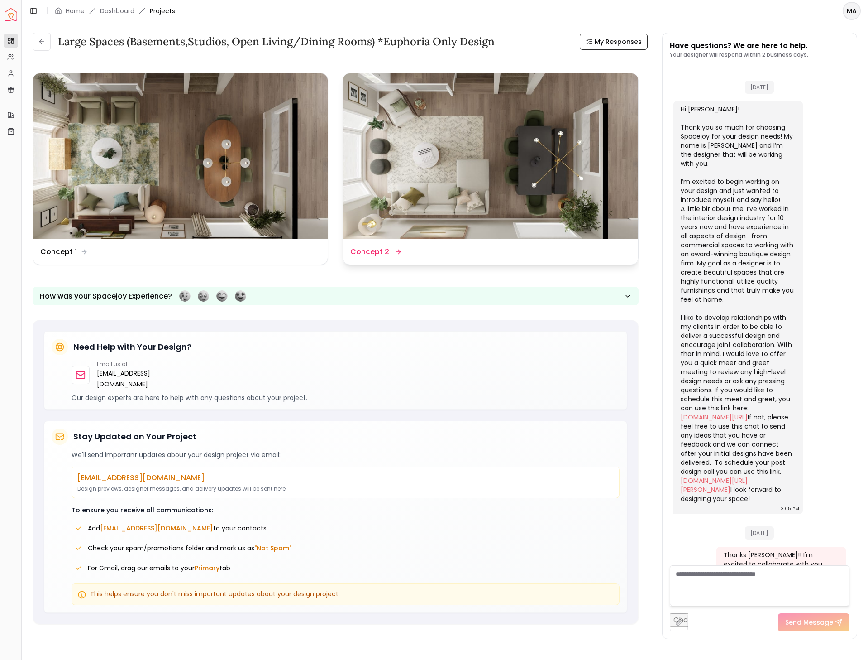
scroll to position [238, 0]
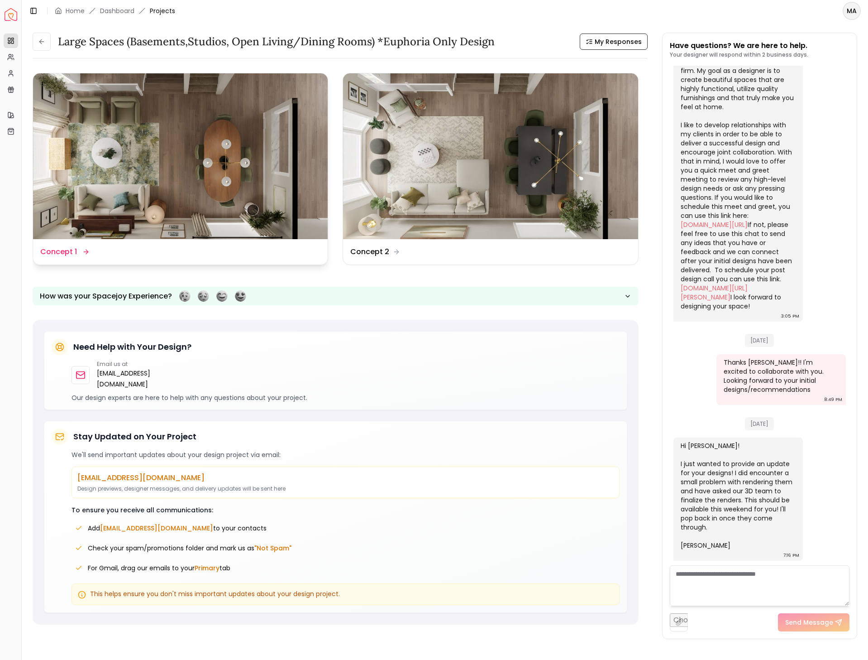
click at [236, 135] on img at bounding box center [180, 156] width 295 height 166
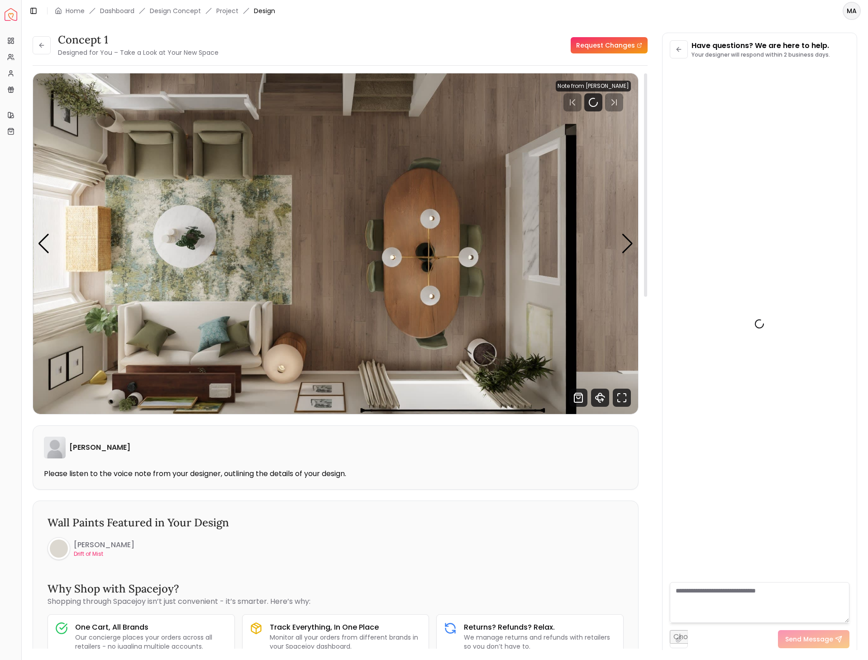
scroll to position [221, 0]
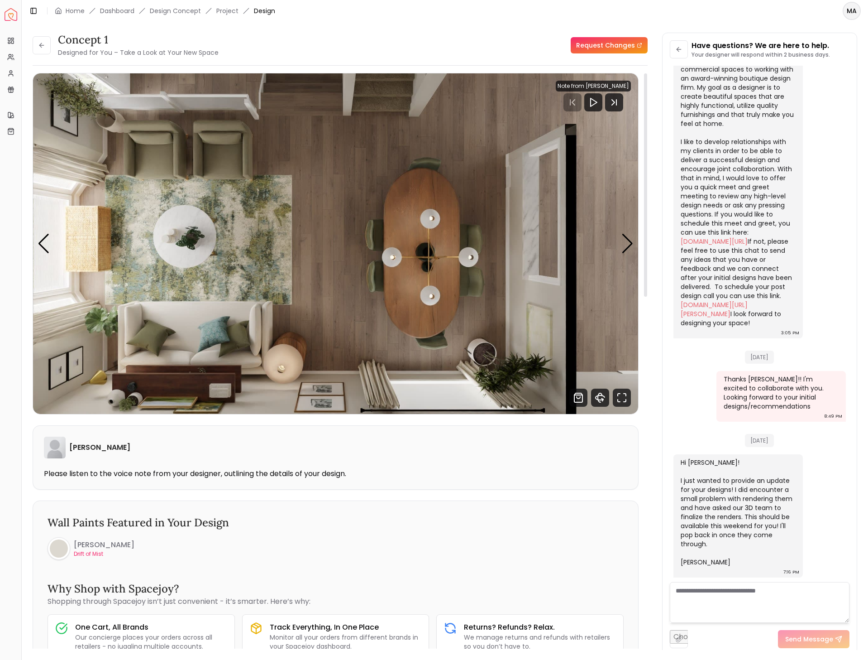
drag, startPoint x: 631, startPoint y: 241, endPoint x: 644, endPoint y: 237, distance: 13.7
click at [631, 242] on div "Next slide" at bounding box center [628, 244] width 12 height 20
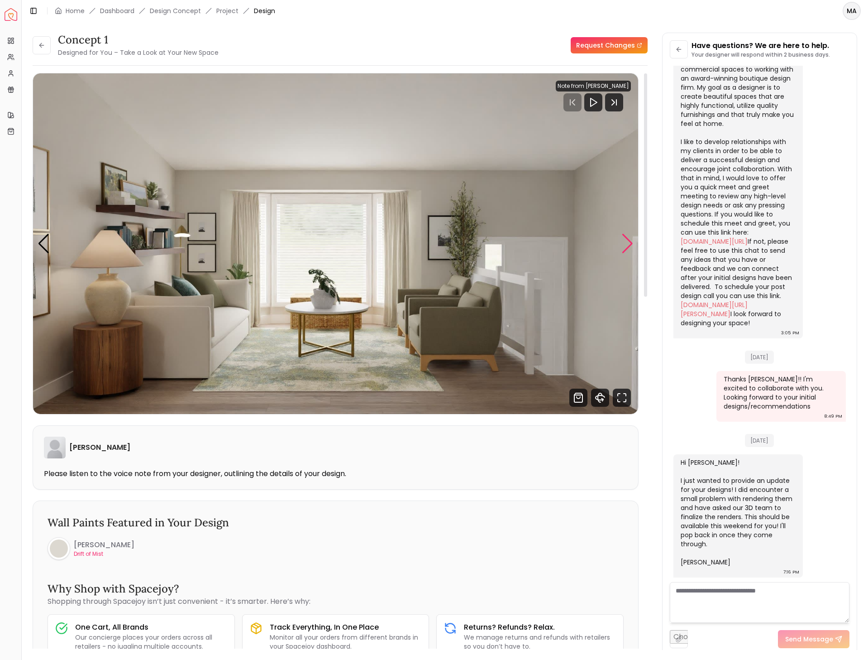
click at [627, 241] on div "Next slide" at bounding box center [628, 244] width 12 height 20
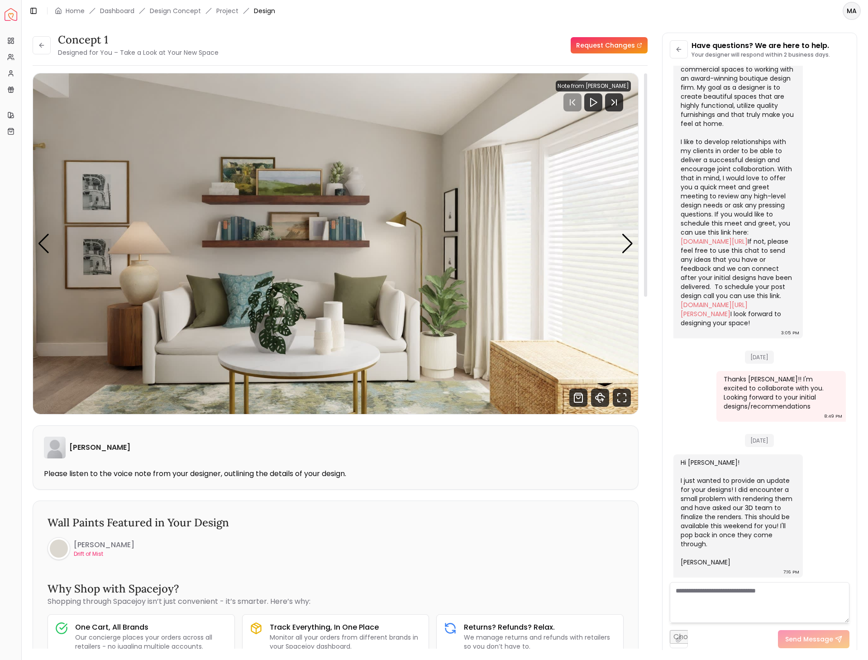
click at [634, 240] on img "3 / 5" at bounding box center [335, 243] width 605 height 341
click at [624, 243] on div "Next slide" at bounding box center [628, 244] width 12 height 20
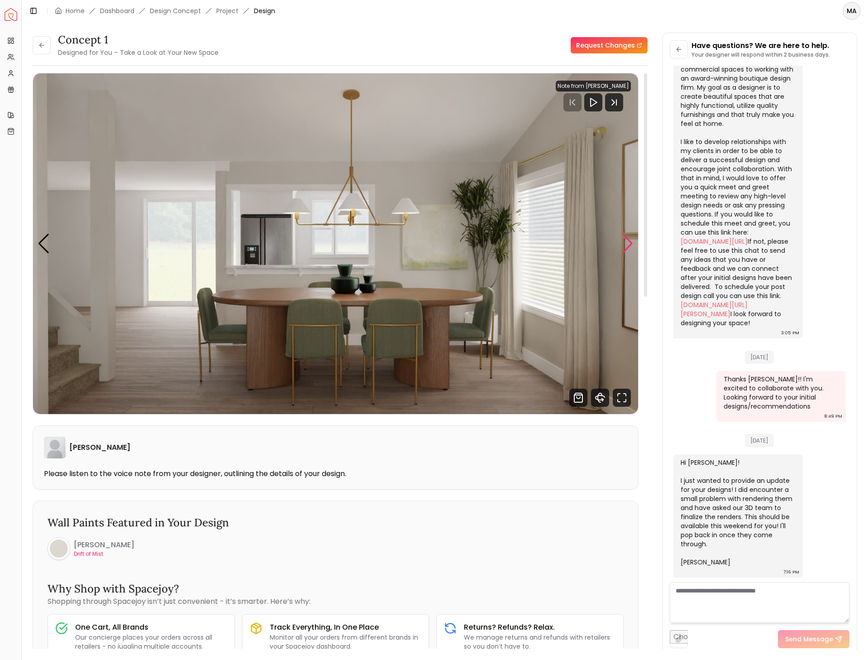
click at [624, 243] on div "Next slide" at bounding box center [628, 244] width 12 height 20
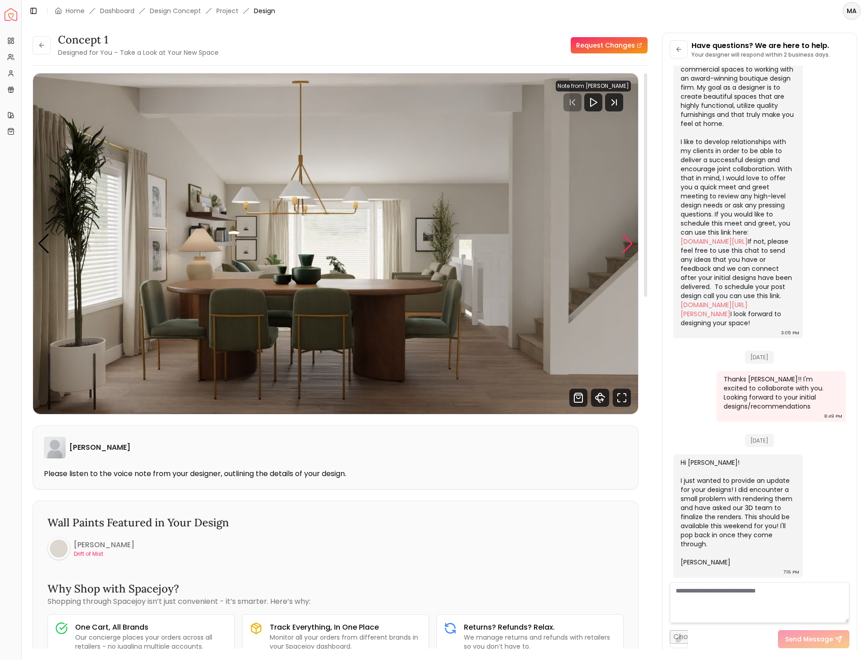
click at [624, 243] on div "Next slide" at bounding box center [628, 244] width 12 height 20
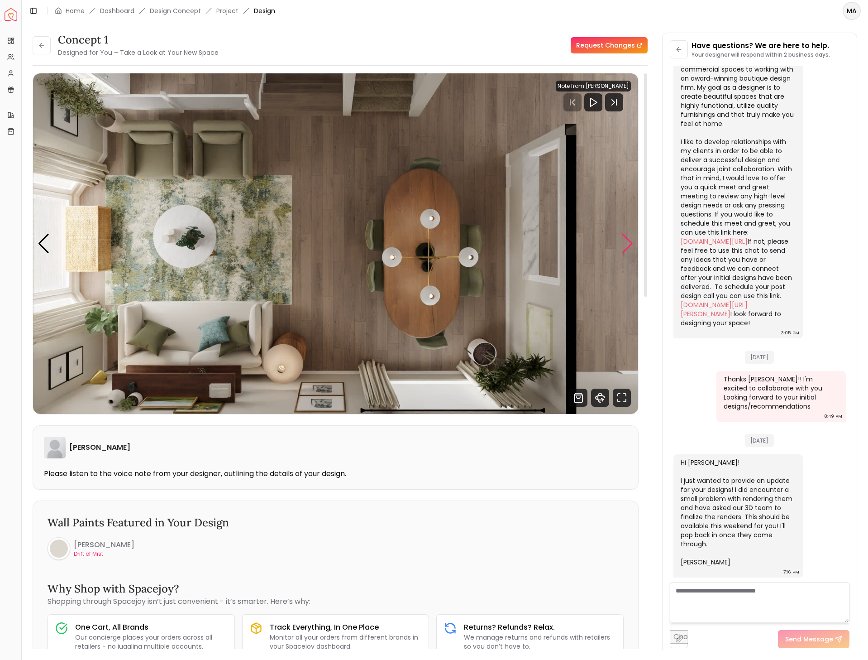
click at [624, 242] on div "Next slide" at bounding box center [628, 244] width 12 height 20
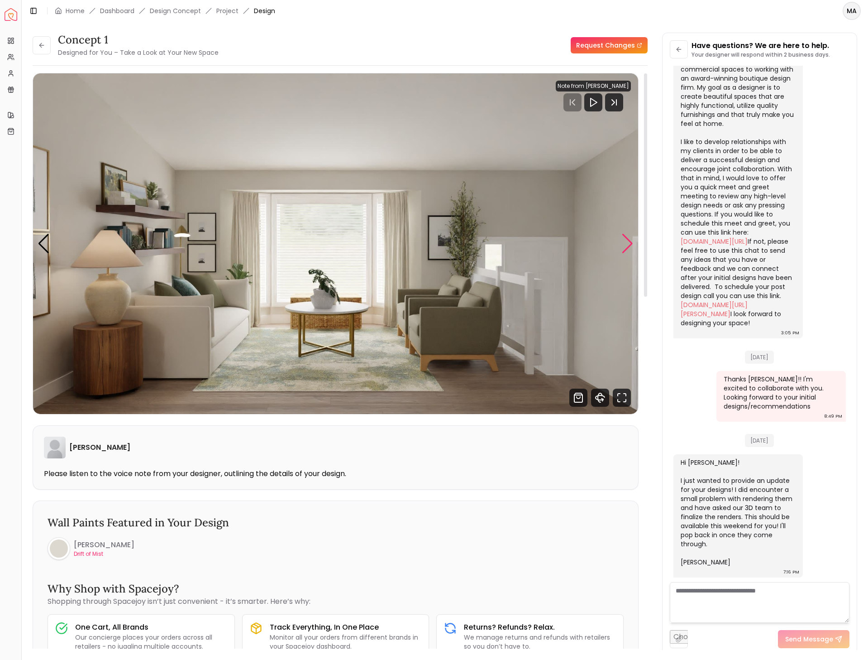
click at [624, 242] on div "Next slide" at bounding box center [628, 244] width 12 height 20
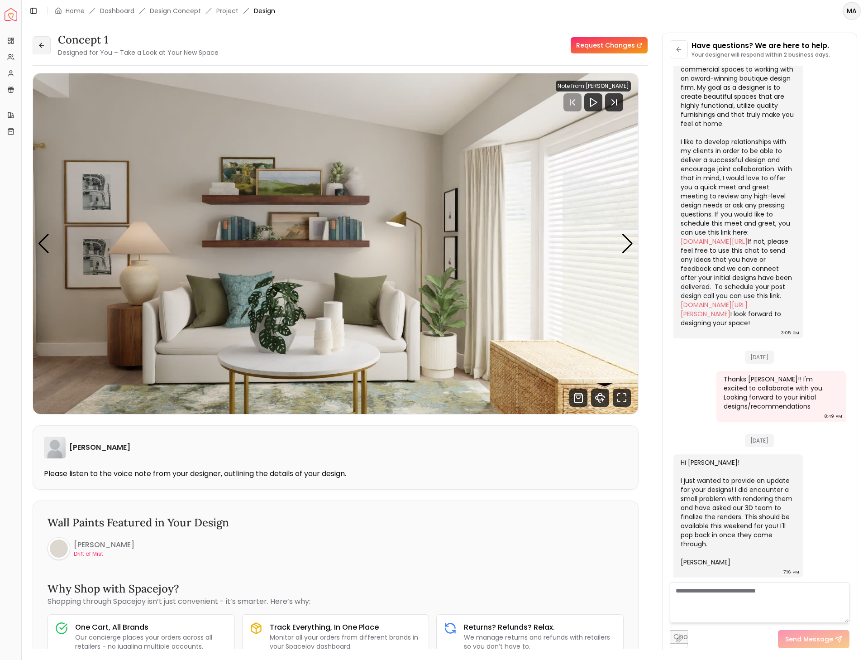
click at [39, 46] on icon at bounding box center [41, 45] width 7 height 7
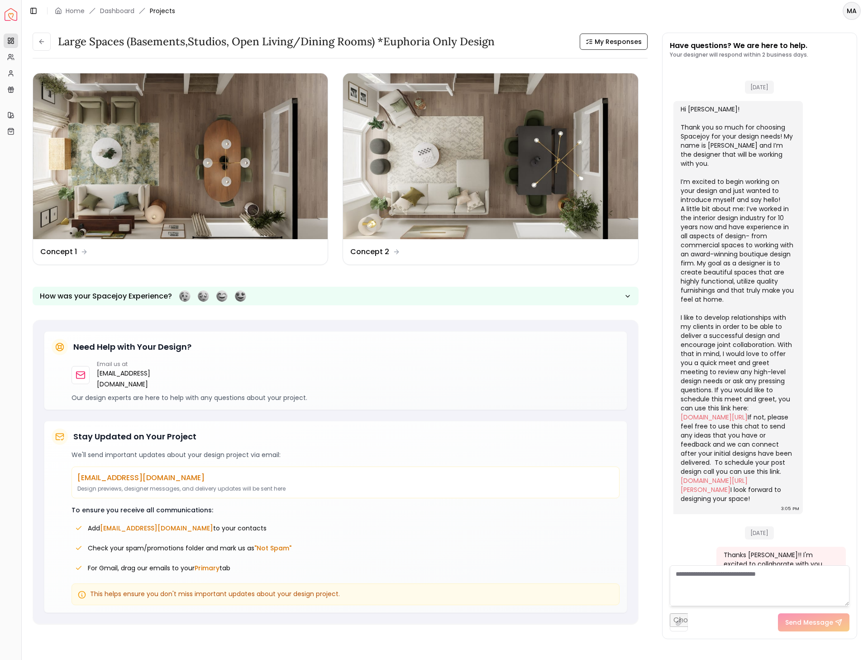
scroll to position [238, 0]
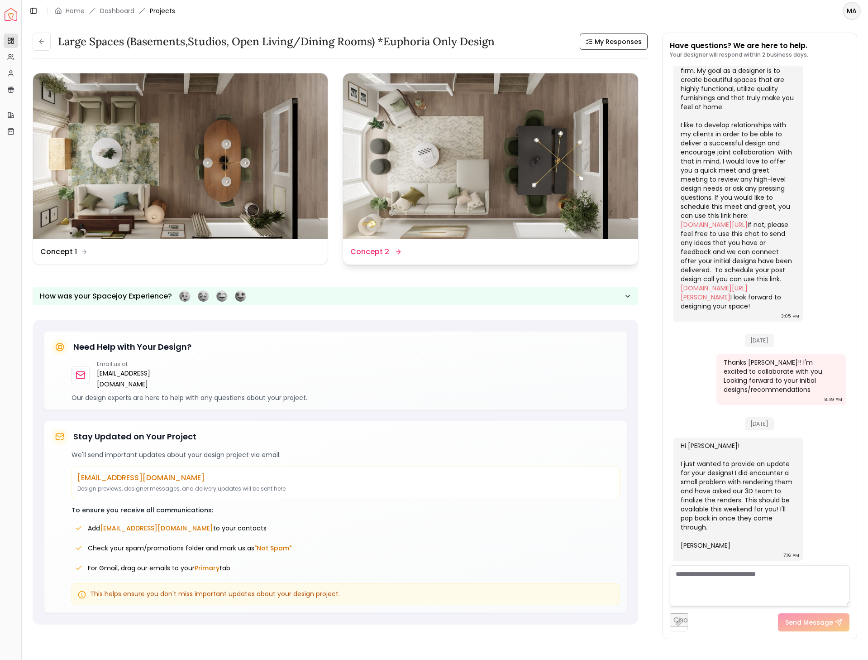
click at [475, 117] on img at bounding box center [490, 156] width 295 height 166
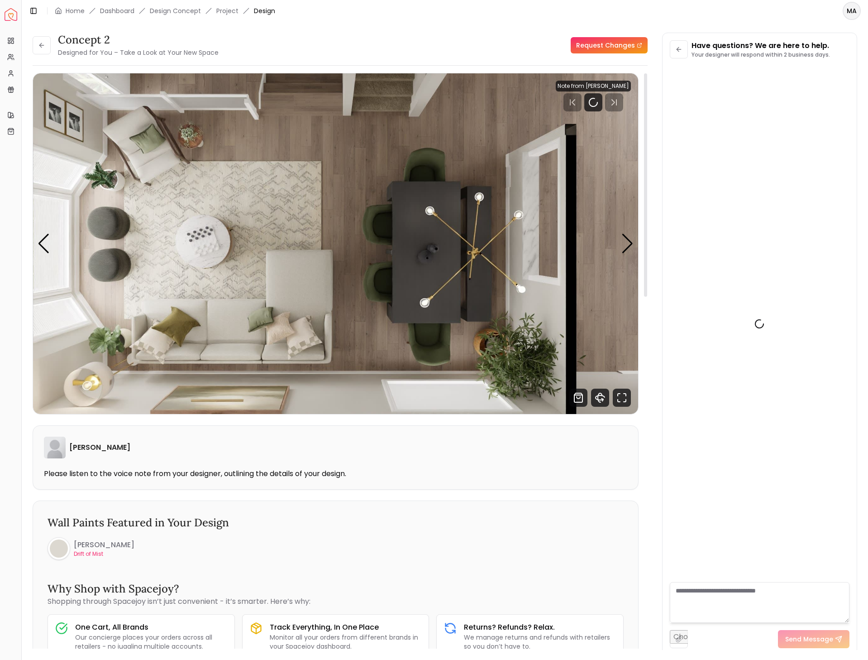
scroll to position [221, 0]
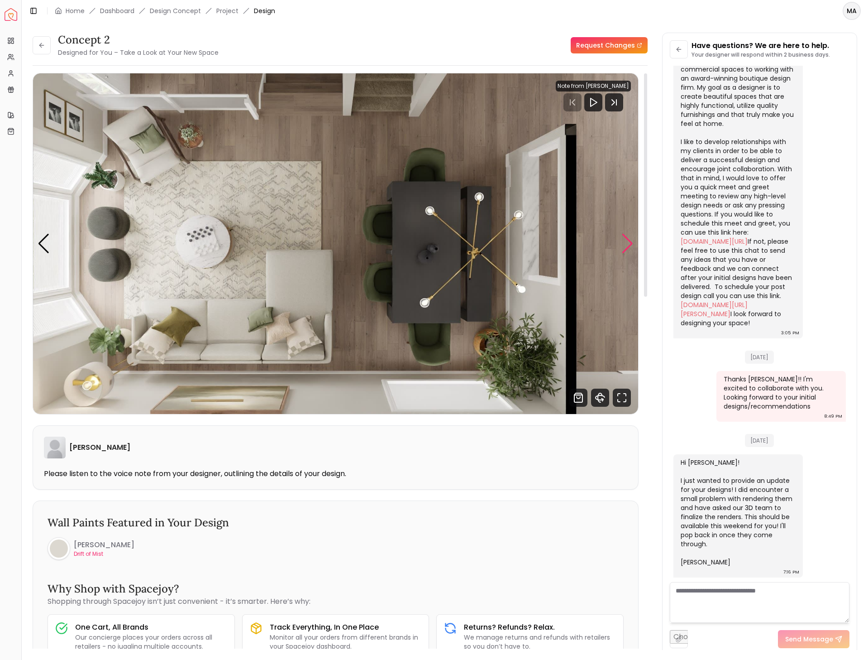
click at [633, 236] on div "Next slide" at bounding box center [628, 244] width 12 height 20
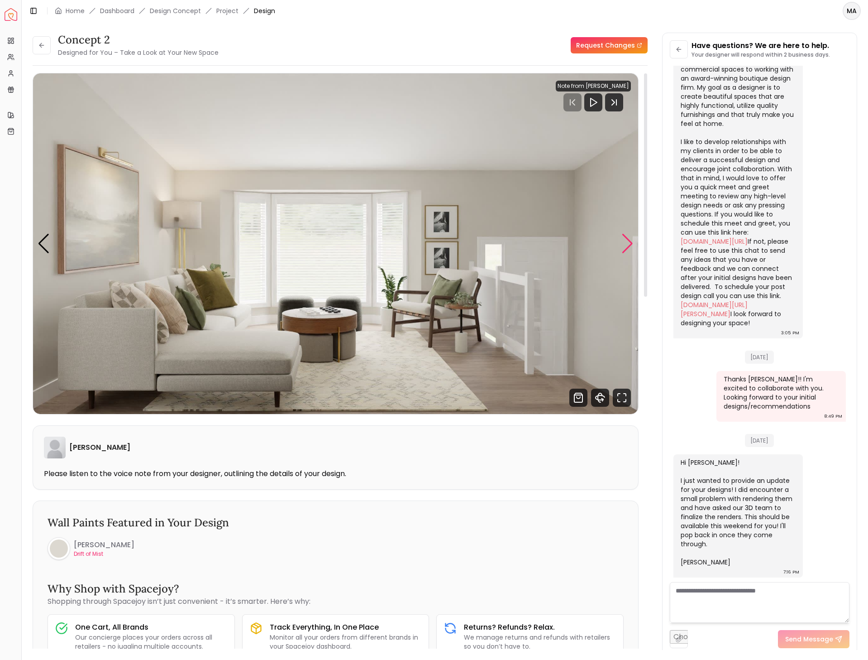
click at [633, 236] on div "Next slide" at bounding box center [628, 244] width 12 height 20
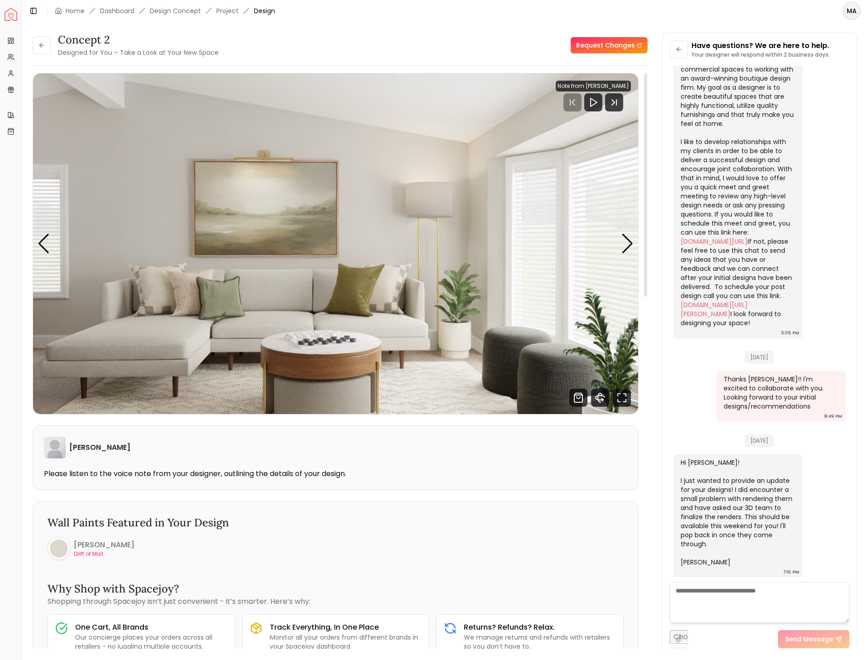
click at [639, 238] on div "Concept 2 Designed for You – Take a Look at Your New Space Request Changes --:-…" at bounding box center [340, 364] width 615 height 583
click at [623, 239] on div "Next slide" at bounding box center [628, 244] width 12 height 20
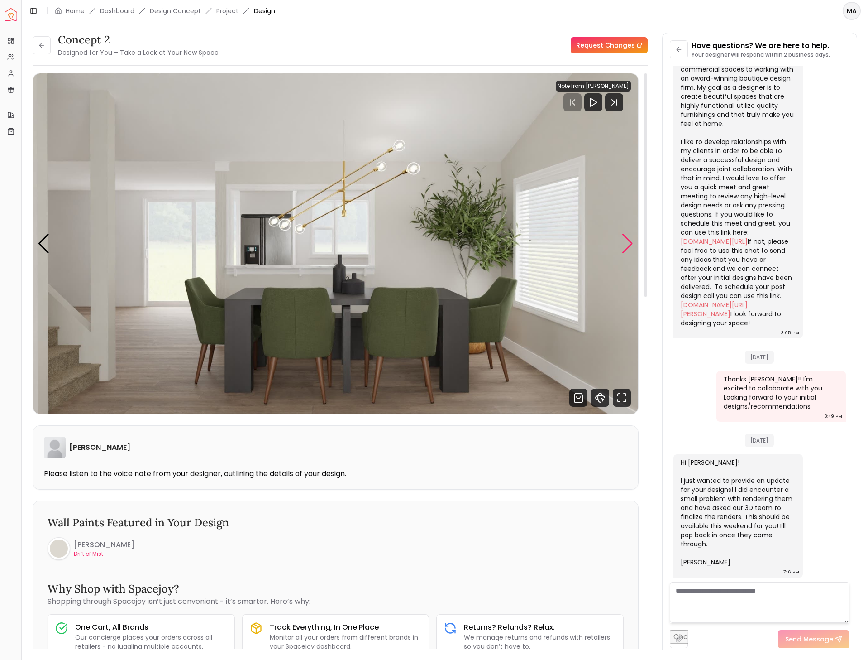
click at [623, 239] on div "Next slide" at bounding box center [628, 244] width 12 height 20
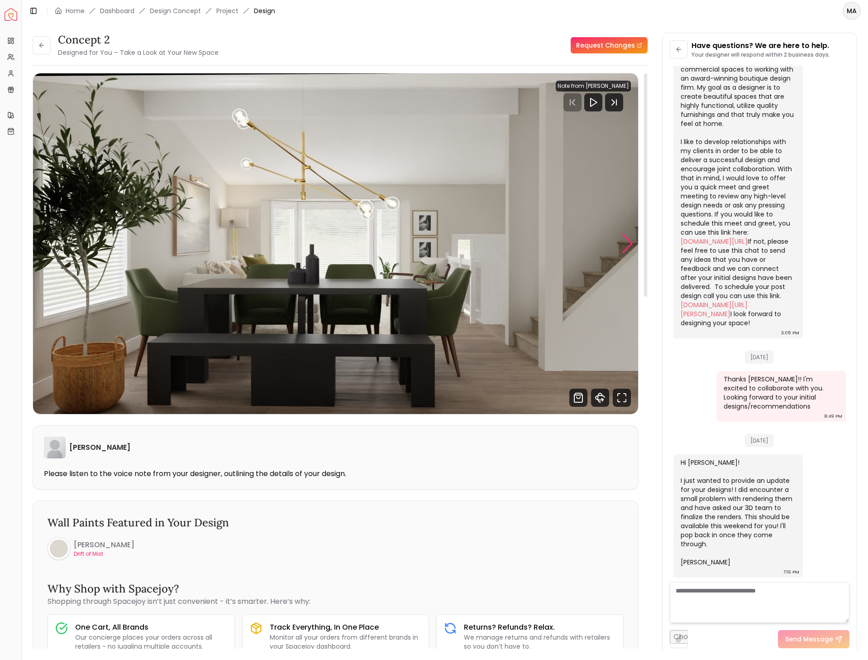
click at [623, 239] on div "Next slide" at bounding box center [628, 244] width 12 height 20
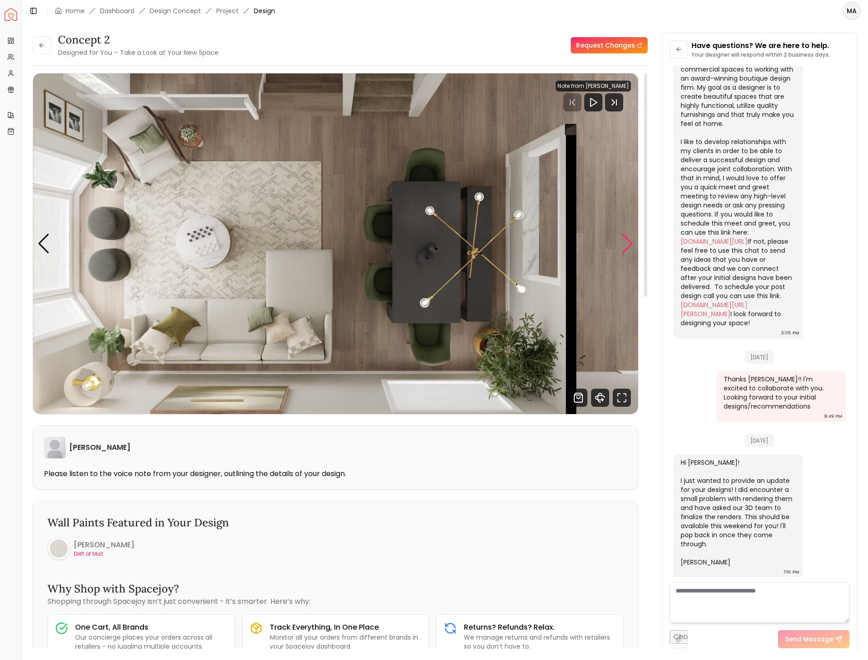
click at [623, 239] on div "Next slide" at bounding box center [628, 244] width 12 height 20
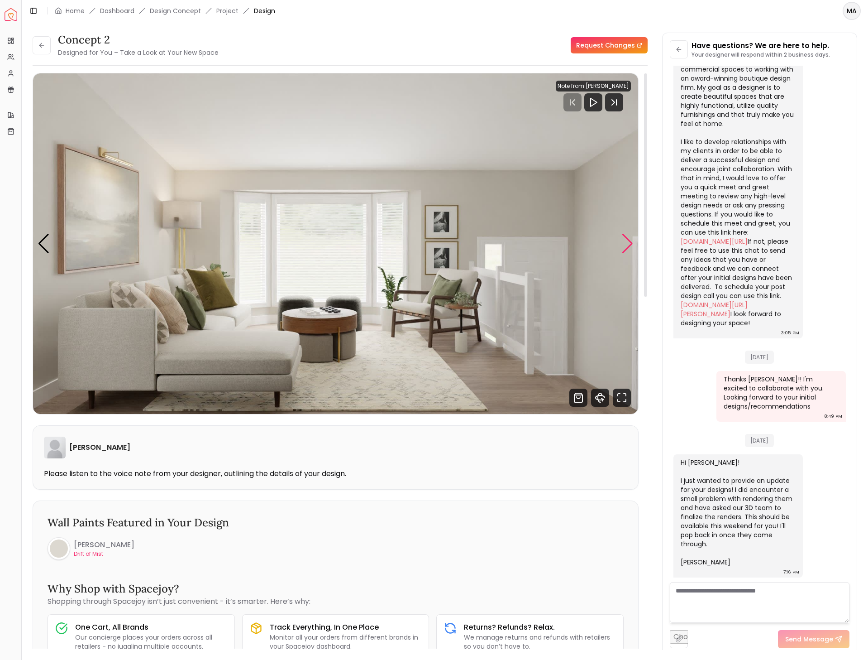
click at [623, 239] on div "Next slide" at bounding box center [628, 244] width 12 height 20
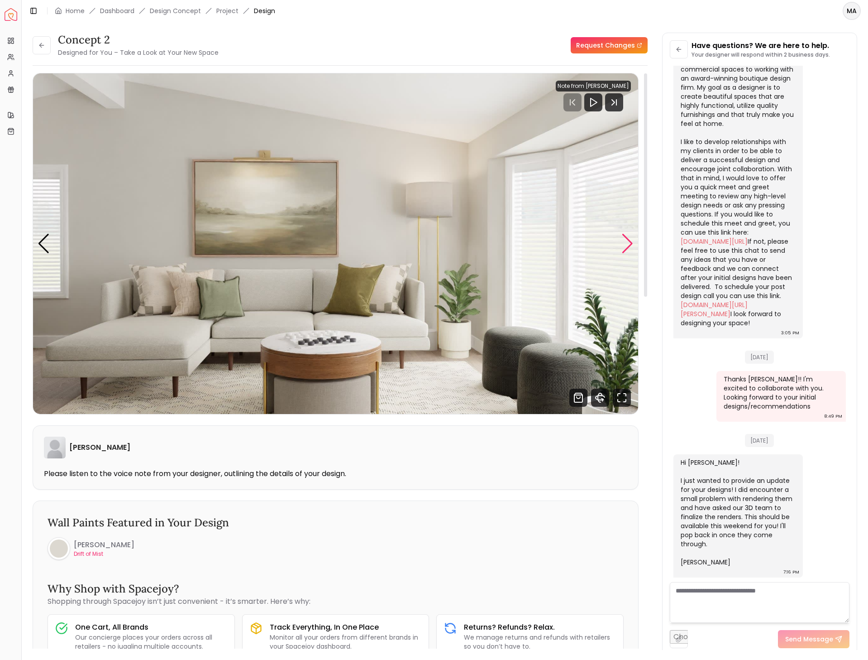
click at [623, 239] on div "Next slide" at bounding box center [628, 244] width 12 height 20
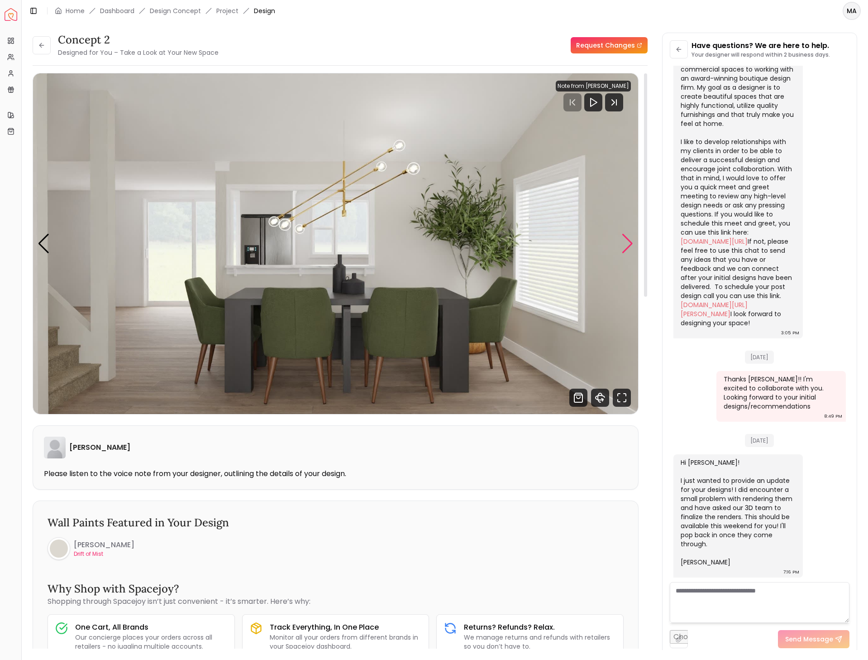
click at [623, 239] on div "Next slide" at bounding box center [628, 244] width 12 height 20
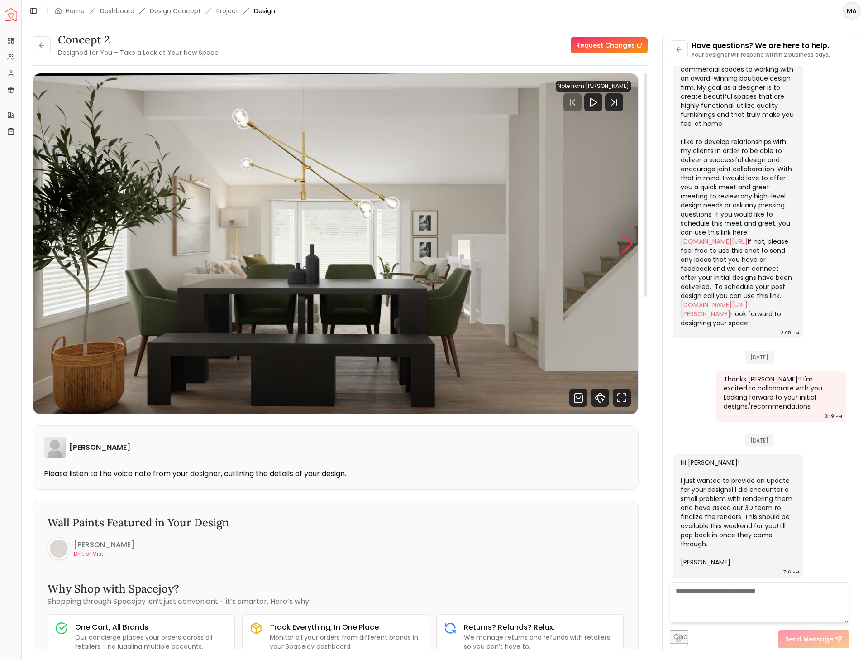
click at [623, 239] on div "Next slide" at bounding box center [628, 244] width 12 height 20
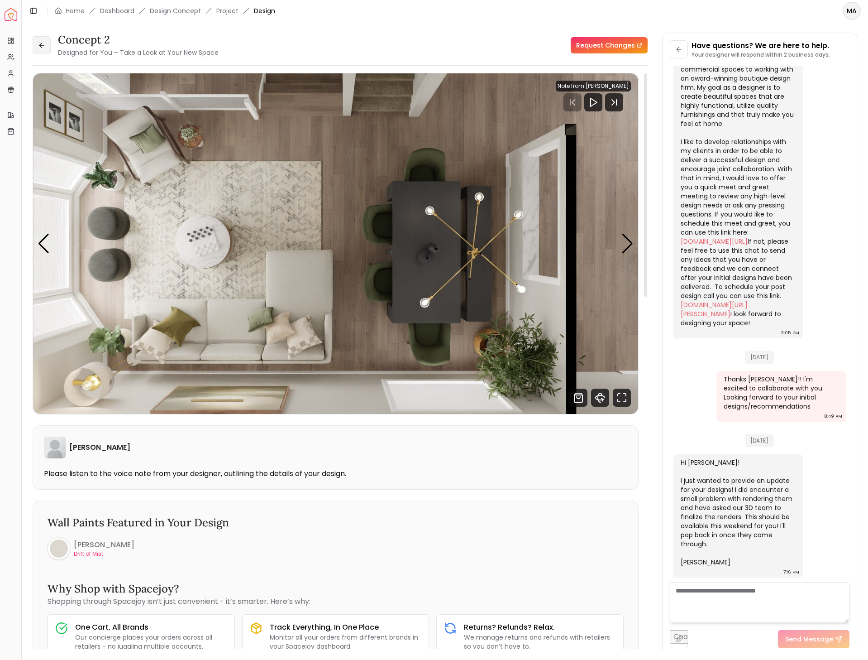
click at [40, 38] on button at bounding box center [42, 45] width 18 height 18
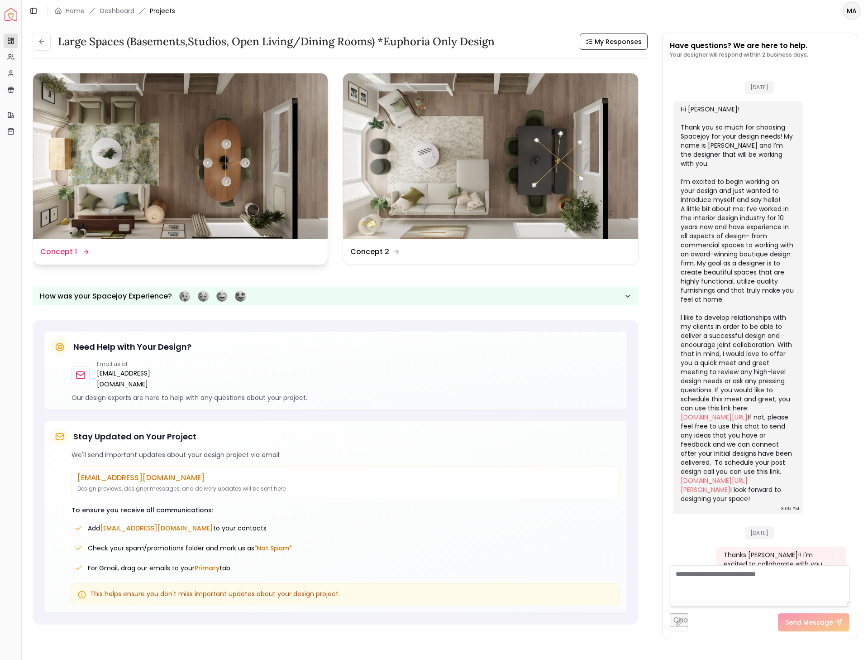
scroll to position [238, 0]
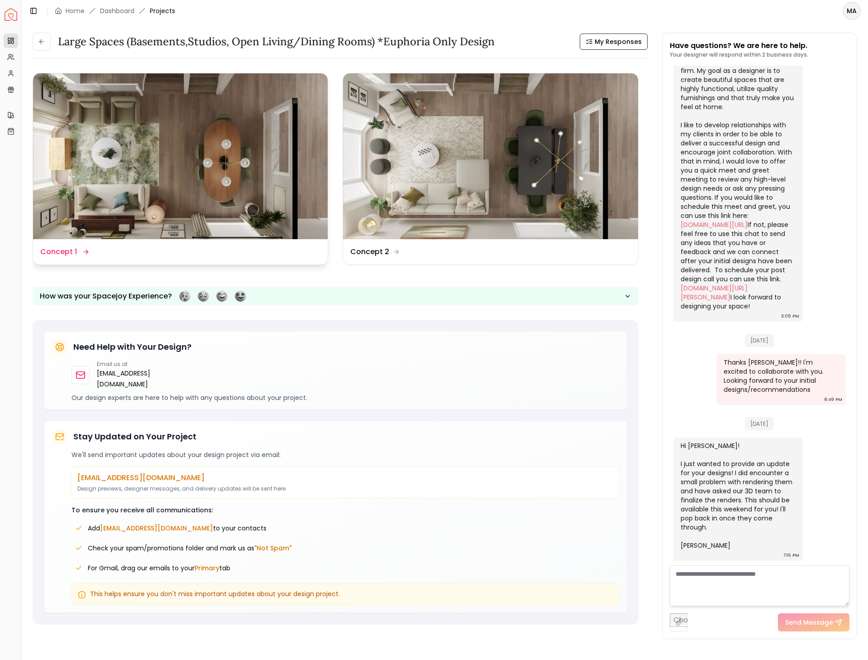
click at [249, 136] on img at bounding box center [180, 156] width 295 height 166
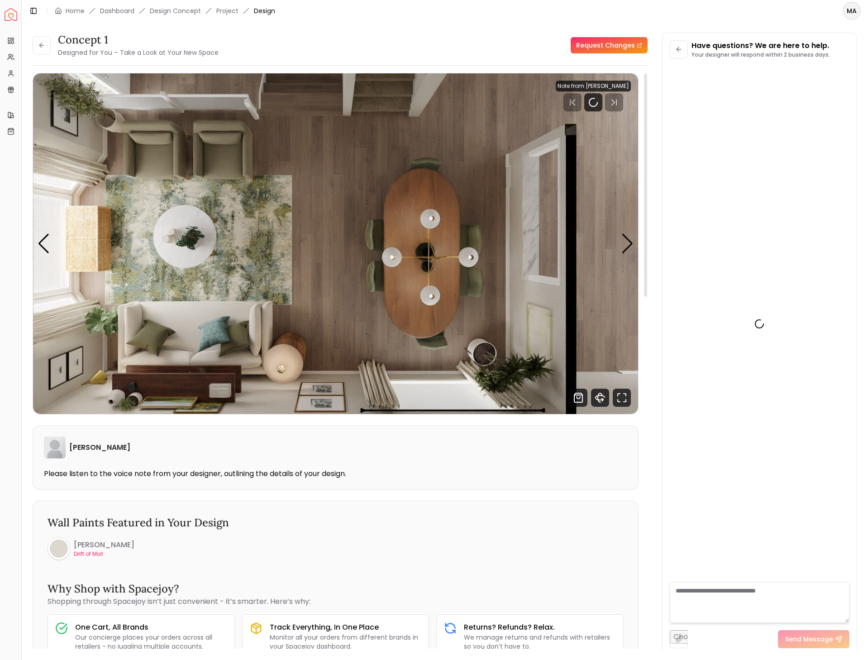
scroll to position [221, 0]
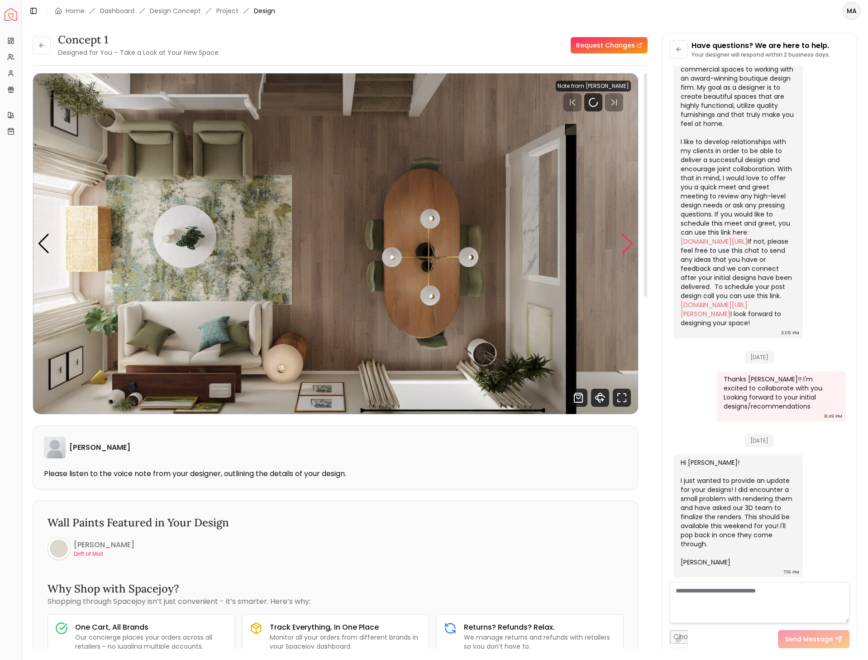
click at [624, 235] on div "Next slide" at bounding box center [628, 244] width 12 height 20
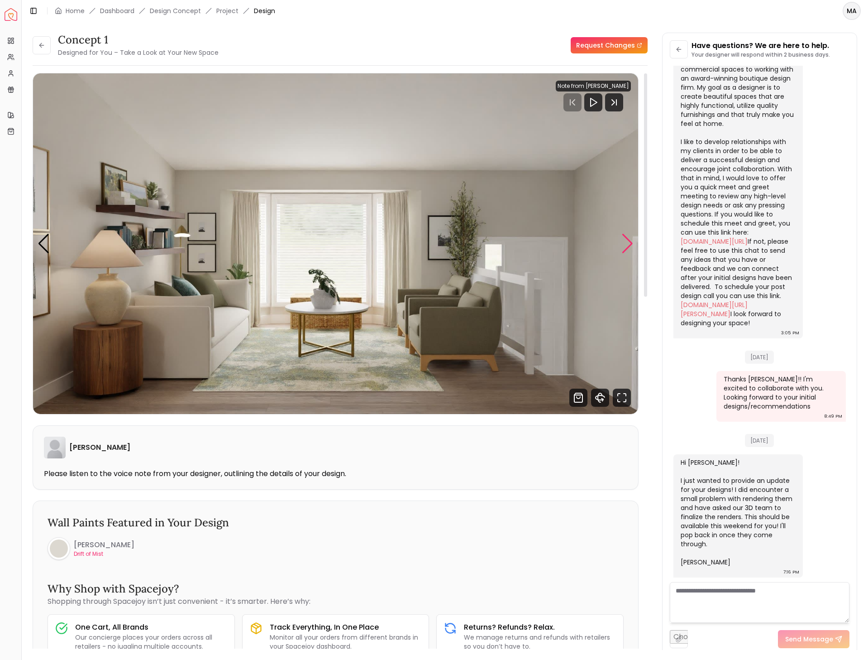
click at [624, 235] on div "Next slide" at bounding box center [628, 244] width 12 height 20
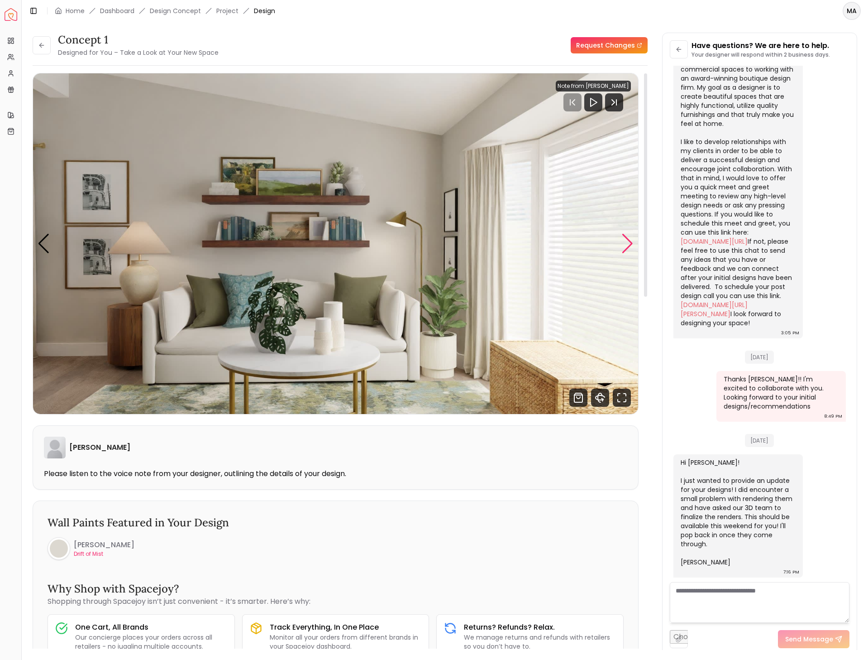
click at [624, 235] on div "Next slide" at bounding box center [628, 244] width 12 height 20
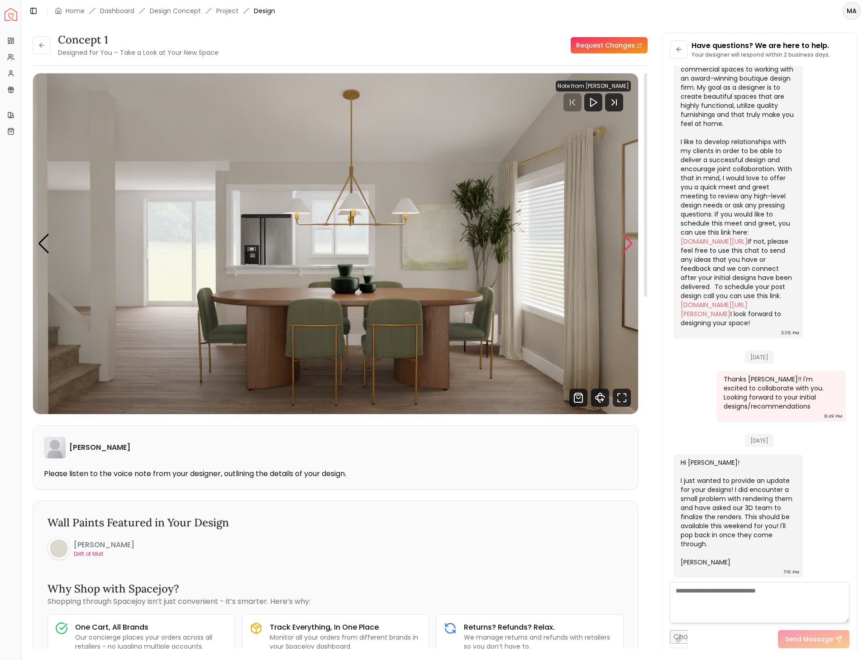
click at [624, 235] on div "Next slide" at bounding box center [628, 244] width 12 height 20
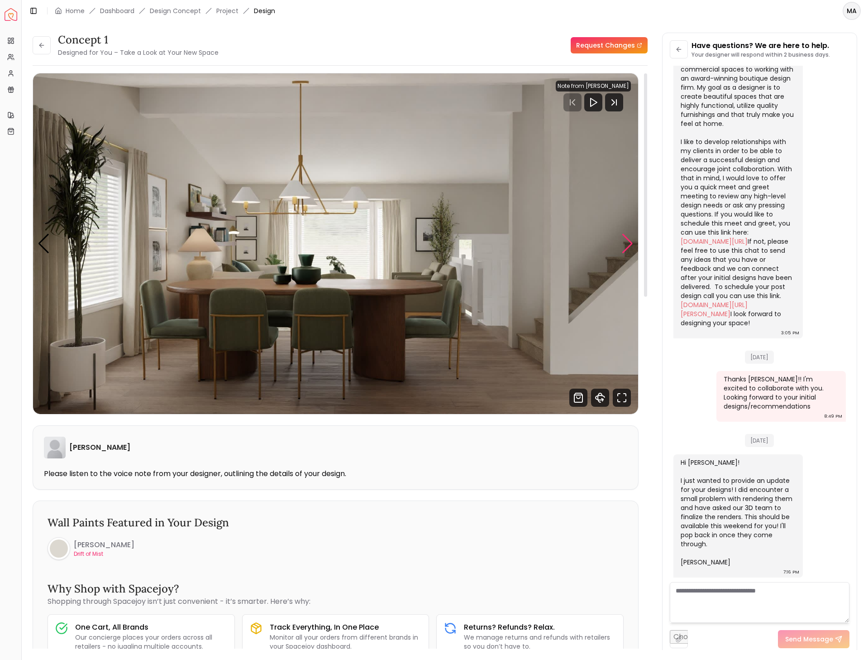
click at [624, 235] on div "Next slide" at bounding box center [628, 244] width 12 height 20
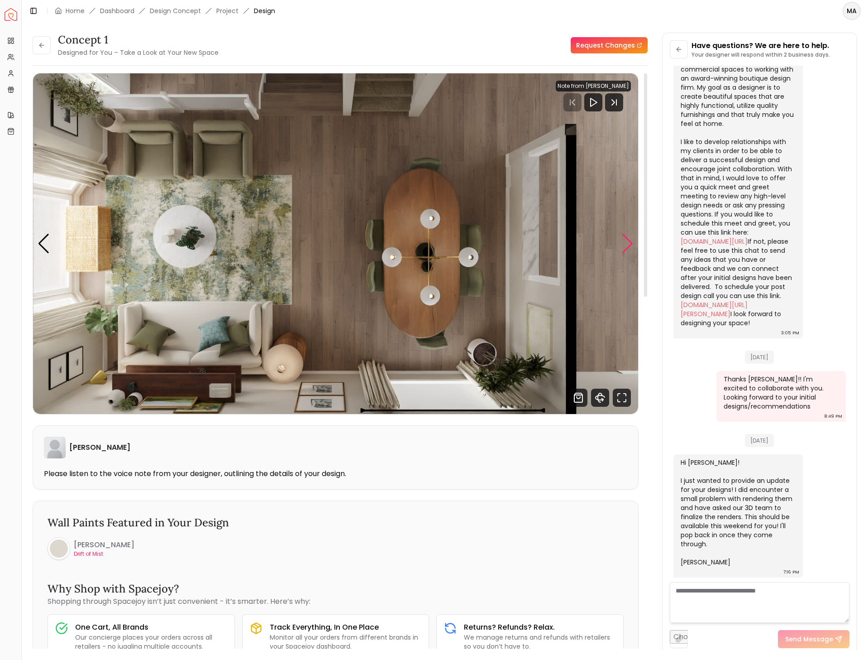
click at [624, 235] on div "Next slide" at bounding box center [628, 244] width 12 height 20
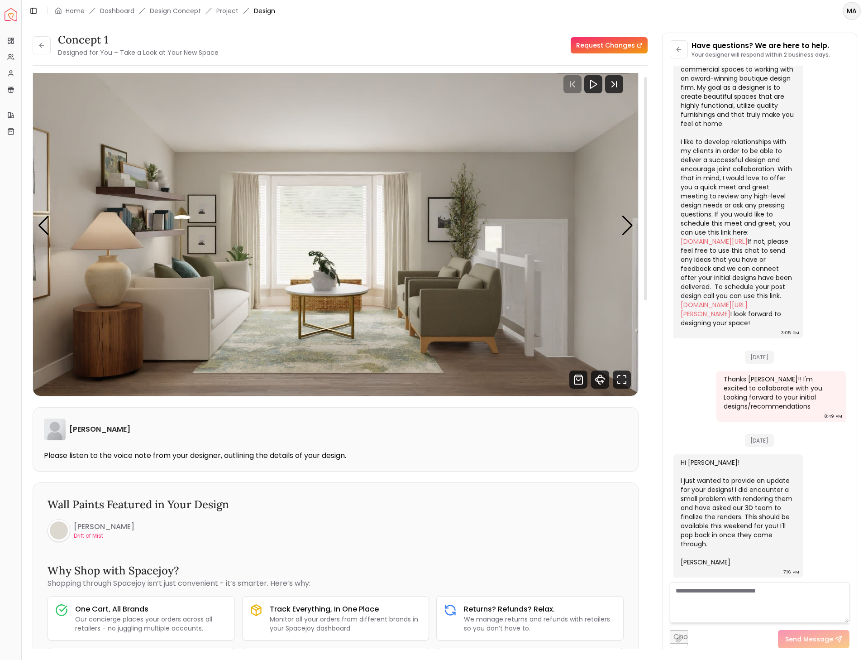
scroll to position [0, 0]
